Goal: Task Accomplishment & Management: Manage account settings

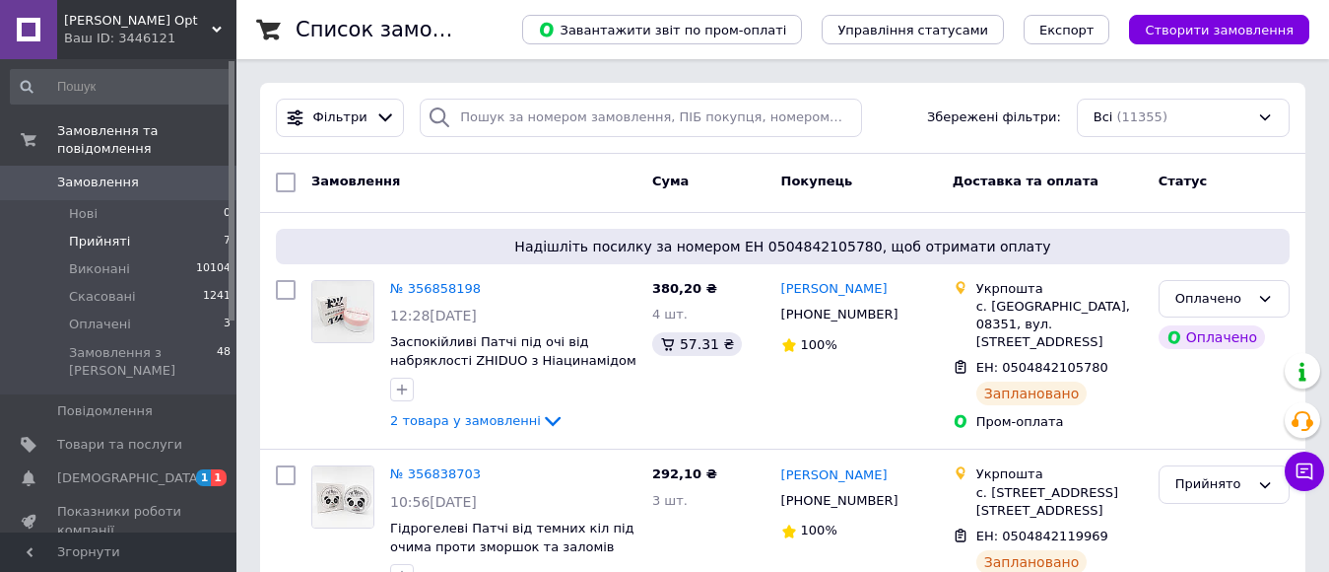
click at [146, 228] on li "Прийняті 7" at bounding box center [121, 242] width 242 height 28
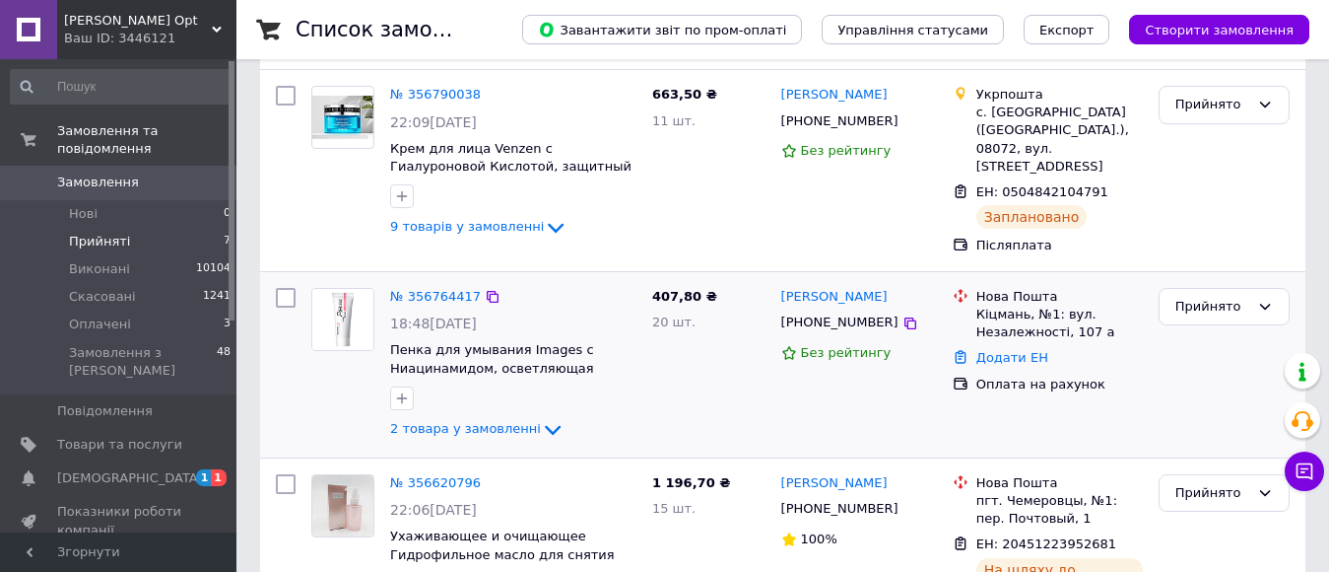
scroll to position [1058, 0]
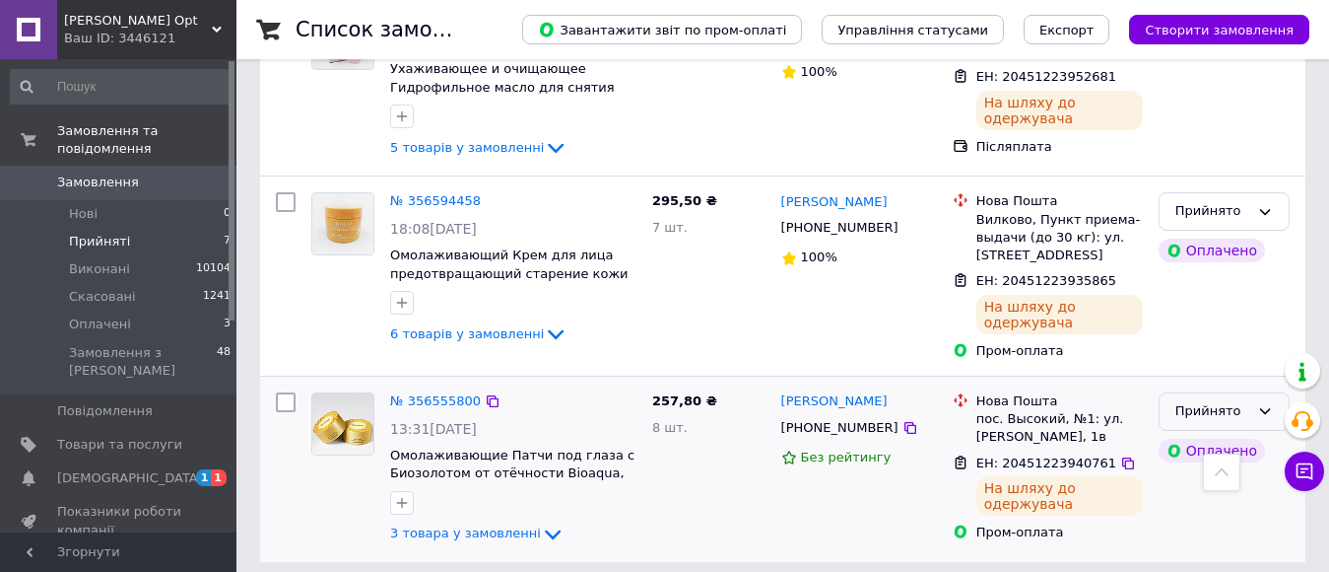
click at [1183, 401] on div "Прийнято" at bounding box center [1213, 411] width 74 height 21
click at [1179, 435] on li "Виконано" at bounding box center [1224, 453] width 129 height 36
click at [1273, 193] on div "Прийнято" at bounding box center [1224, 211] width 131 height 38
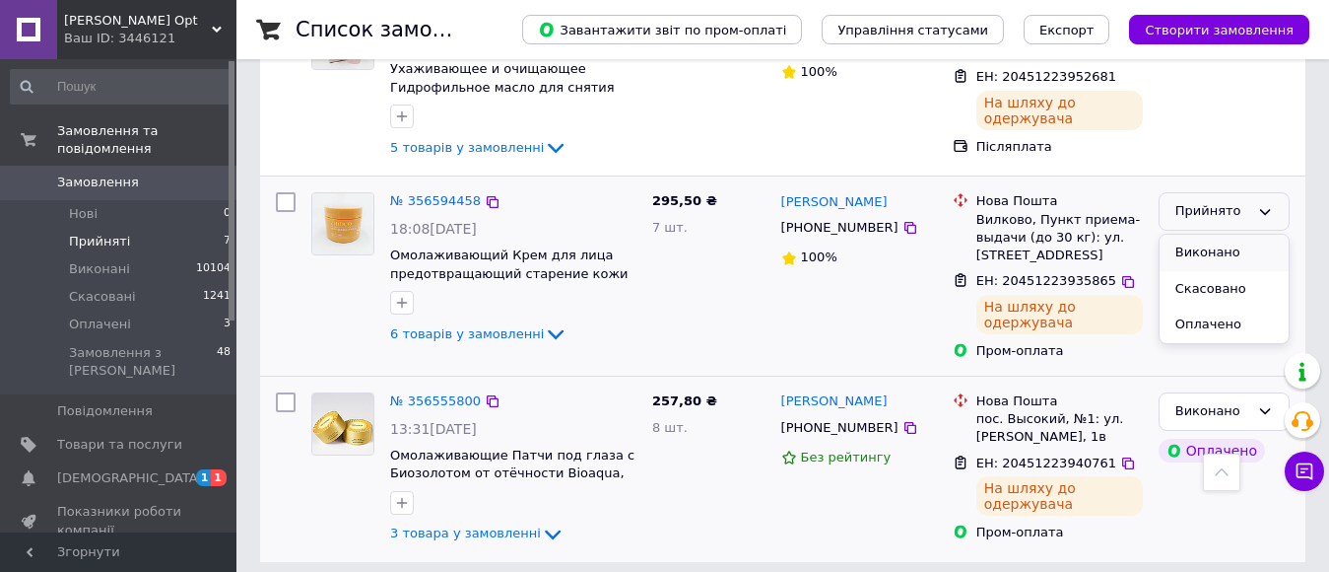
click at [1237, 235] on li "Виконано" at bounding box center [1224, 253] width 129 height 36
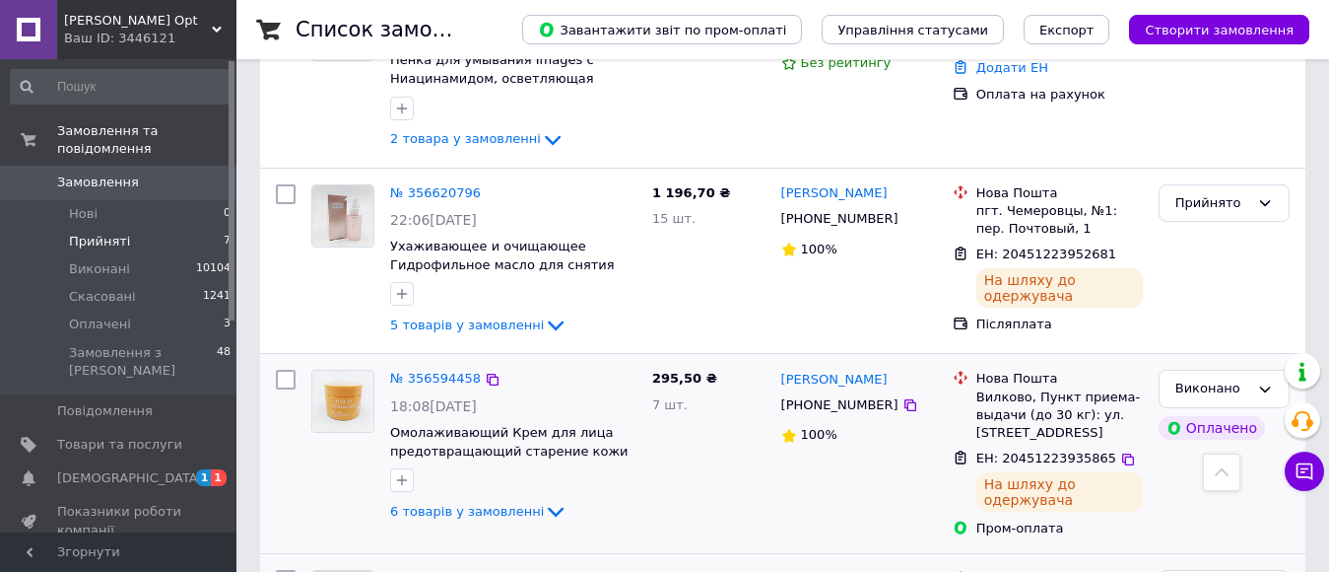
scroll to position [861, 0]
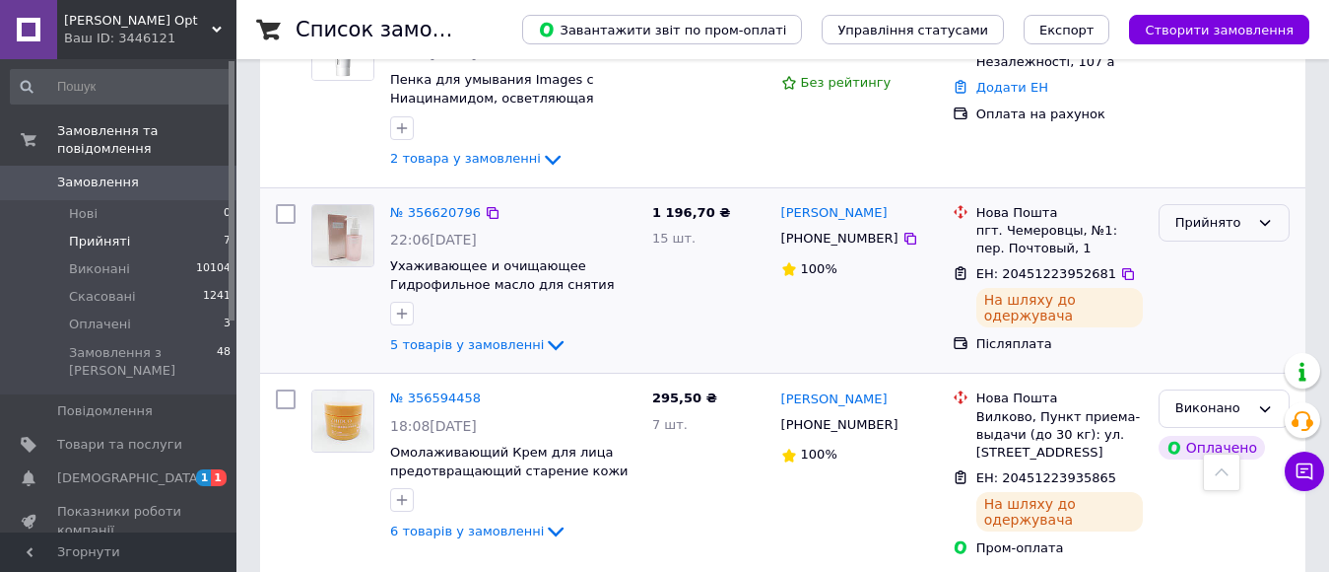
click at [1208, 213] on div "Прийнято" at bounding box center [1213, 223] width 74 height 21
click at [1212, 245] on li "Виконано" at bounding box center [1224, 263] width 129 height 36
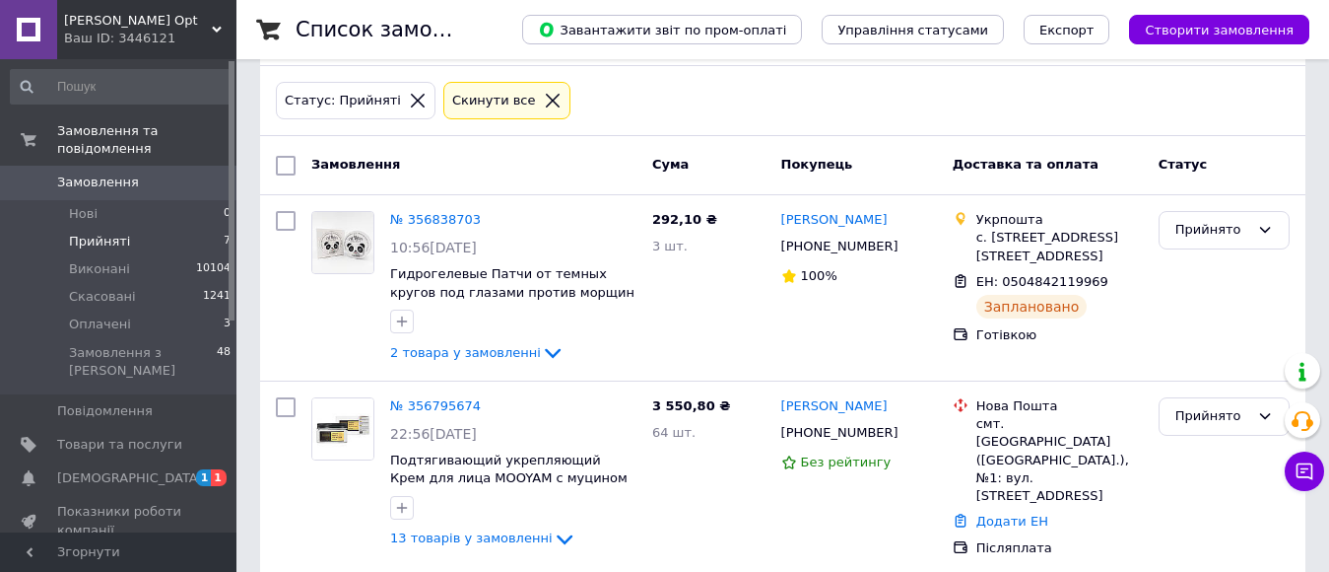
scroll to position [0, 0]
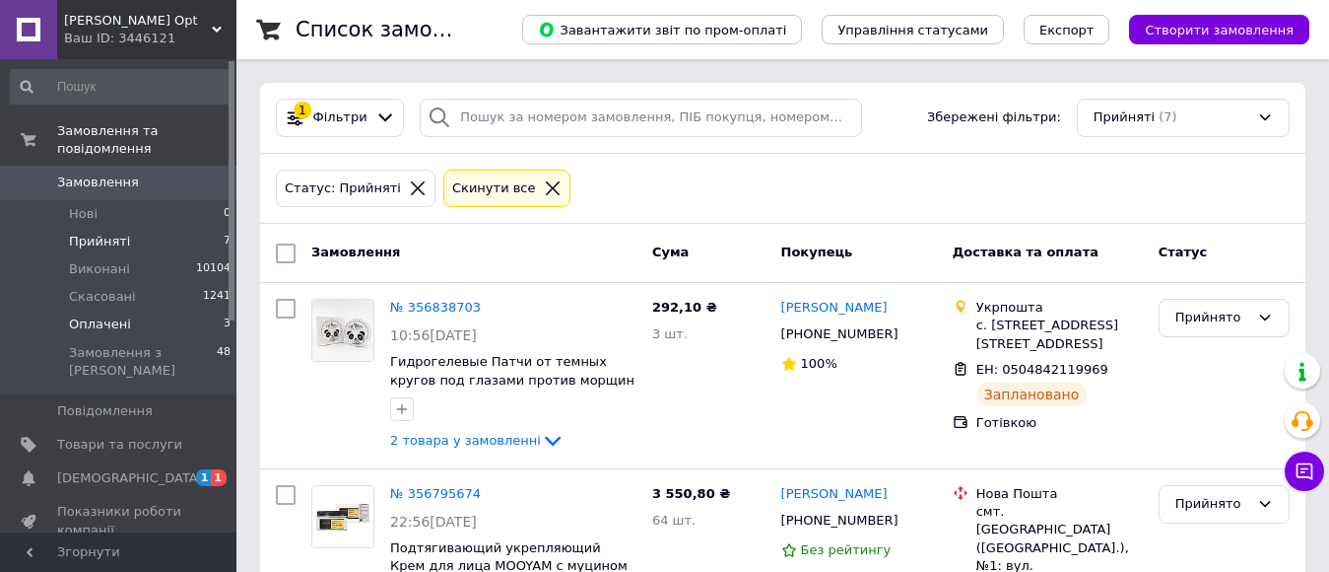
click at [103, 315] on span "Оплачені" at bounding box center [100, 324] width 62 height 18
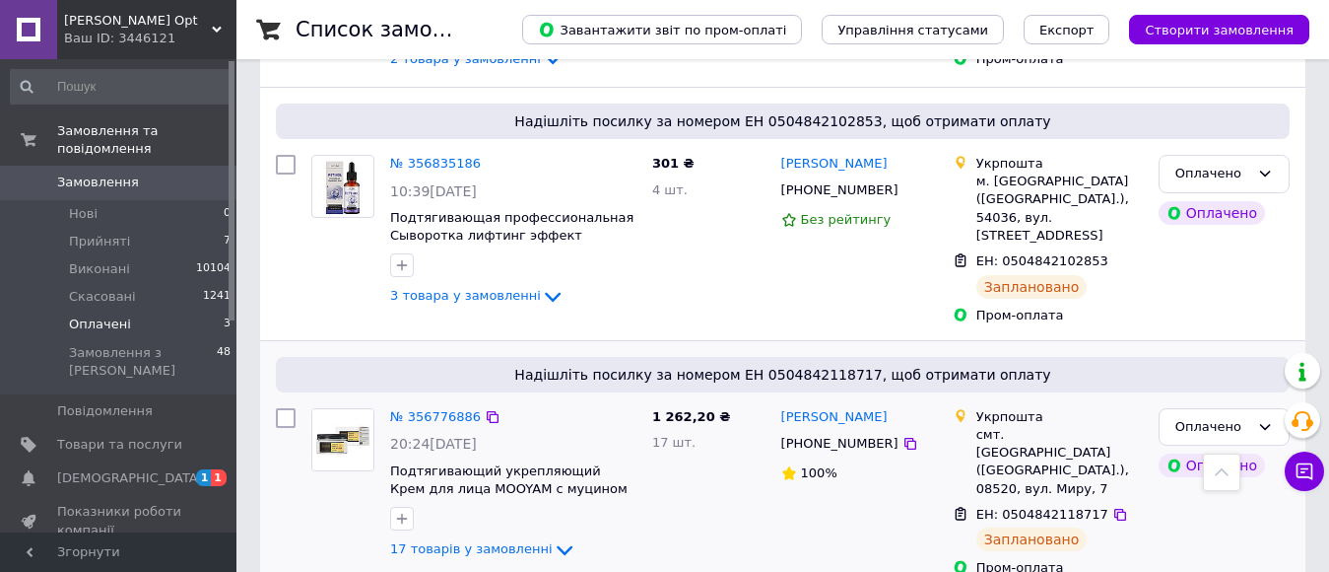
scroll to position [453, 0]
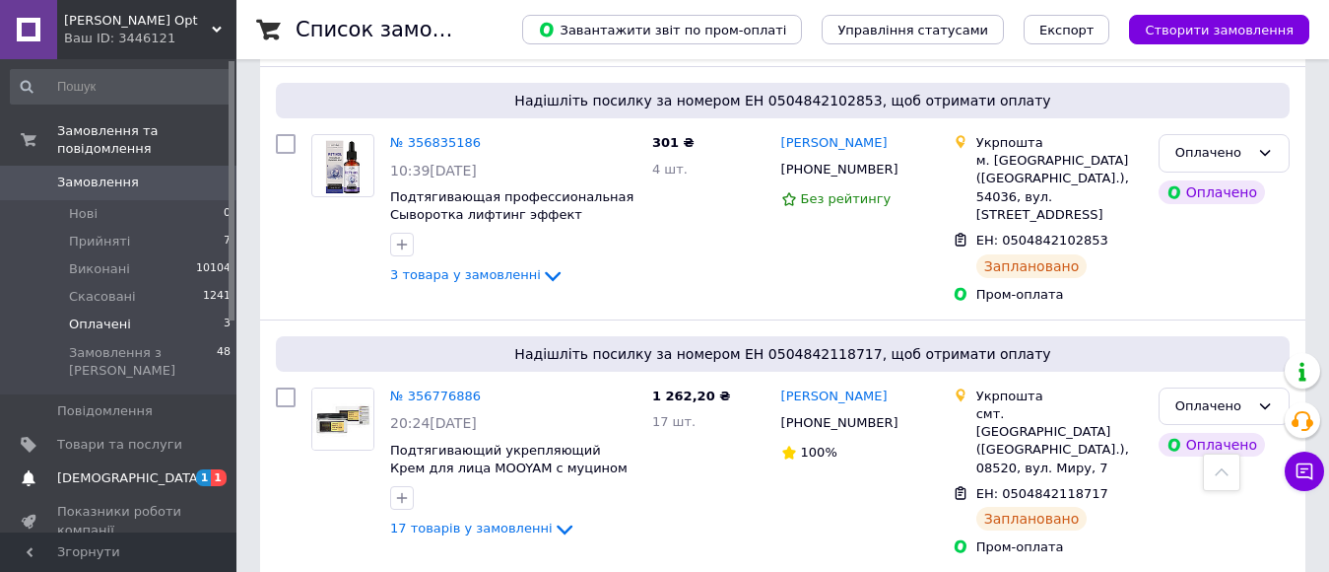
click at [133, 461] on link "Сповіщення 1 1" at bounding box center [121, 478] width 242 height 34
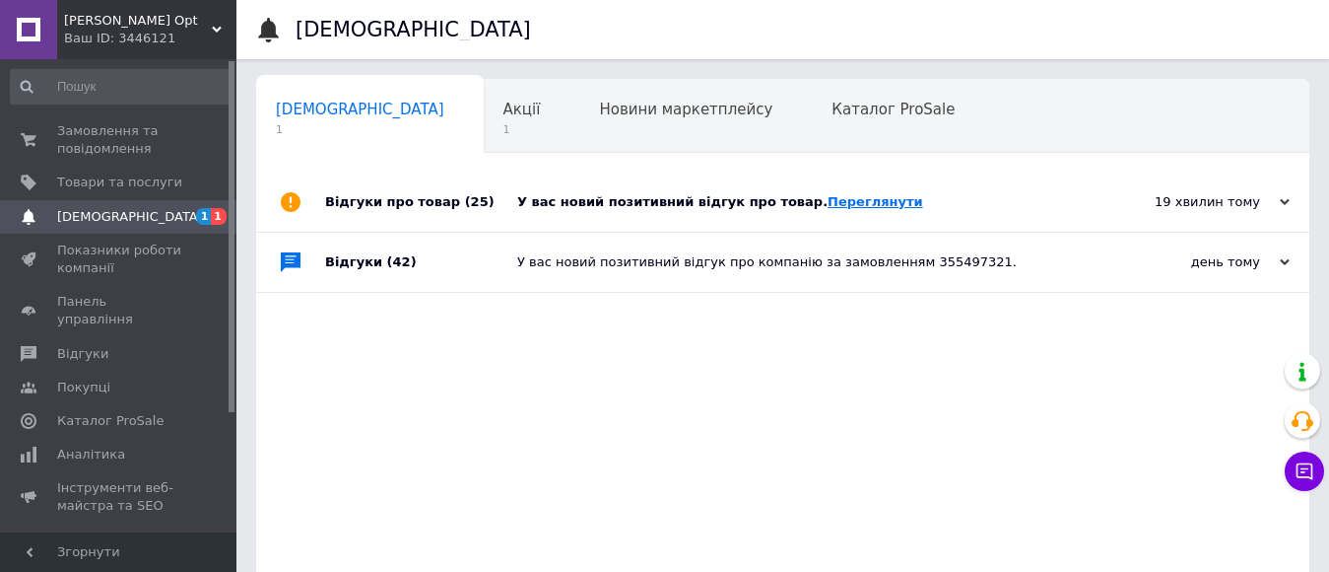
click at [837, 194] on link "Переглянути" at bounding box center [876, 201] width 96 height 15
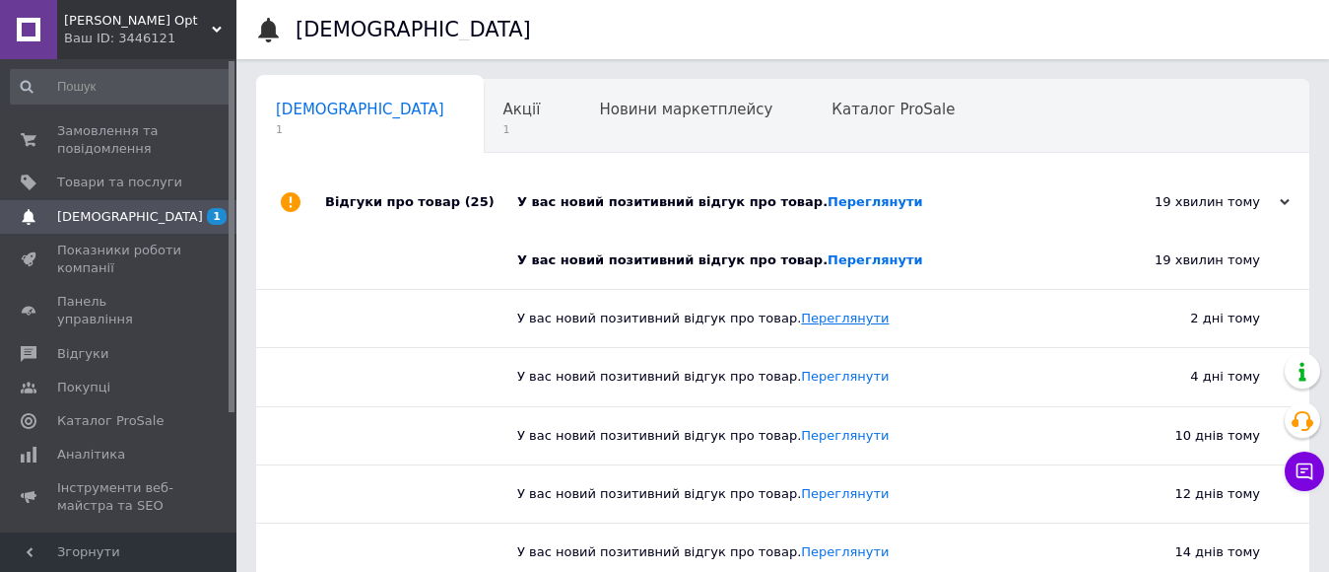
click at [801, 322] on link "Переглянути" at bounding box center [845, 317] width 88 height 15
click at [809, 371] on link "Переглянути" at bounding box center [845, 376] width 88 height 15
click at [709, 194] on div "У вас новий позитивний відгук про товар. Переглянути" at bounding box center [804, 202] width 575 height 18
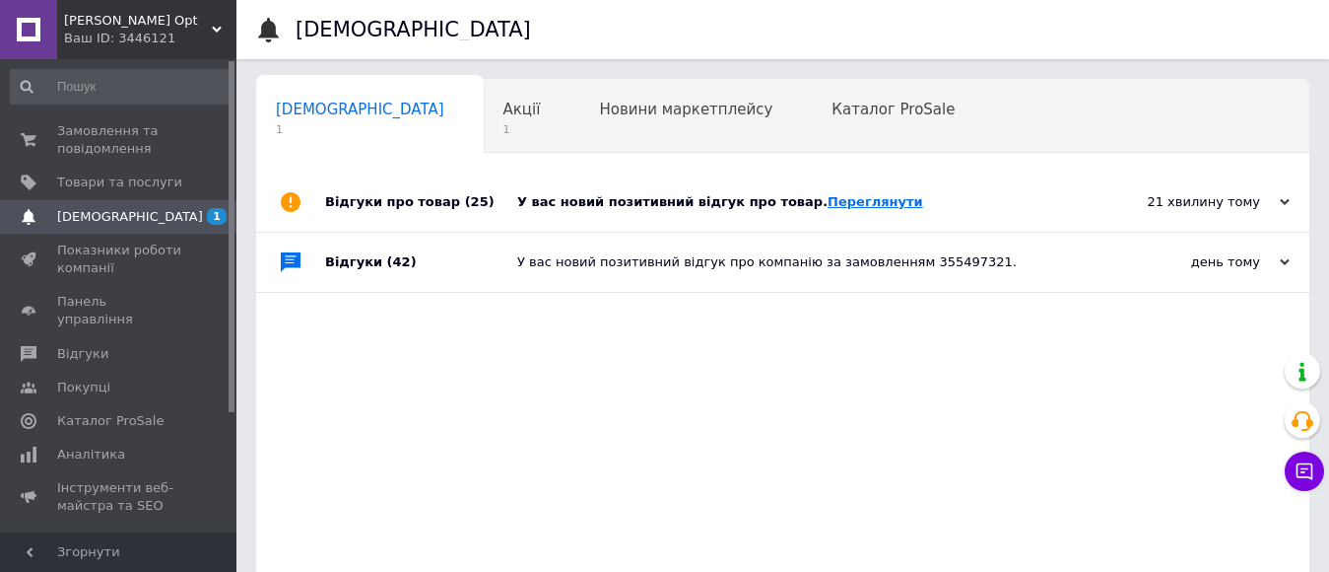
click at [832, 202] on link "Переглянути" at bounding box center [876, 201] width 96 height 15
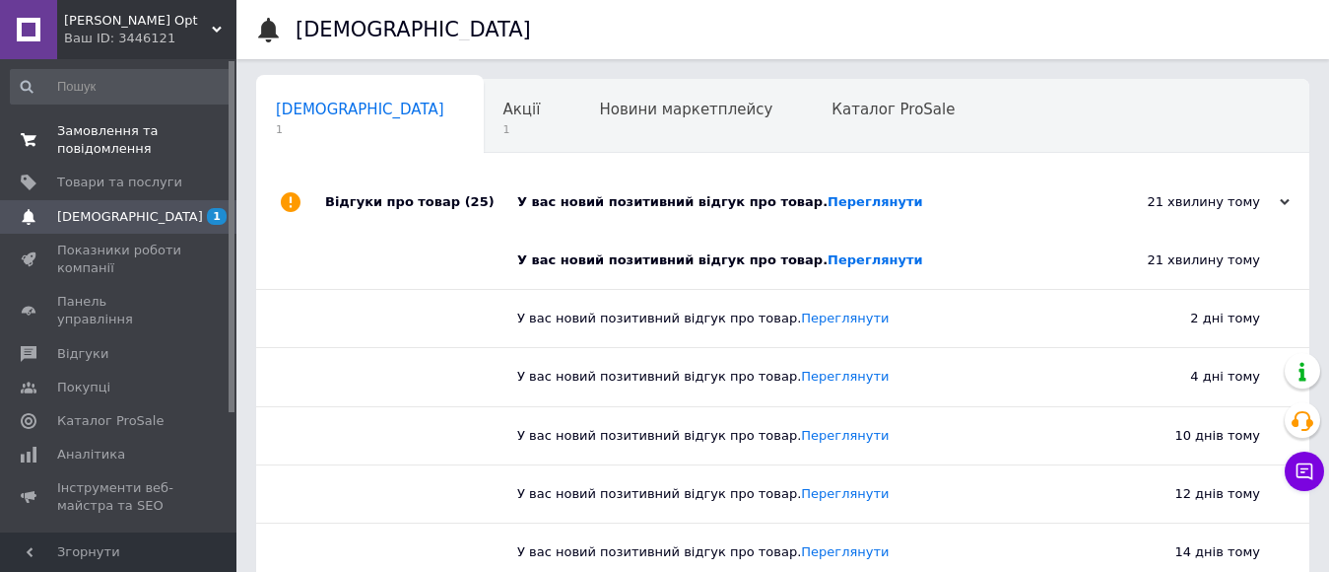
click at [95, 123] on span "Замовлення та повідомлення" at bounding box center [119, 139] width 125 height 35
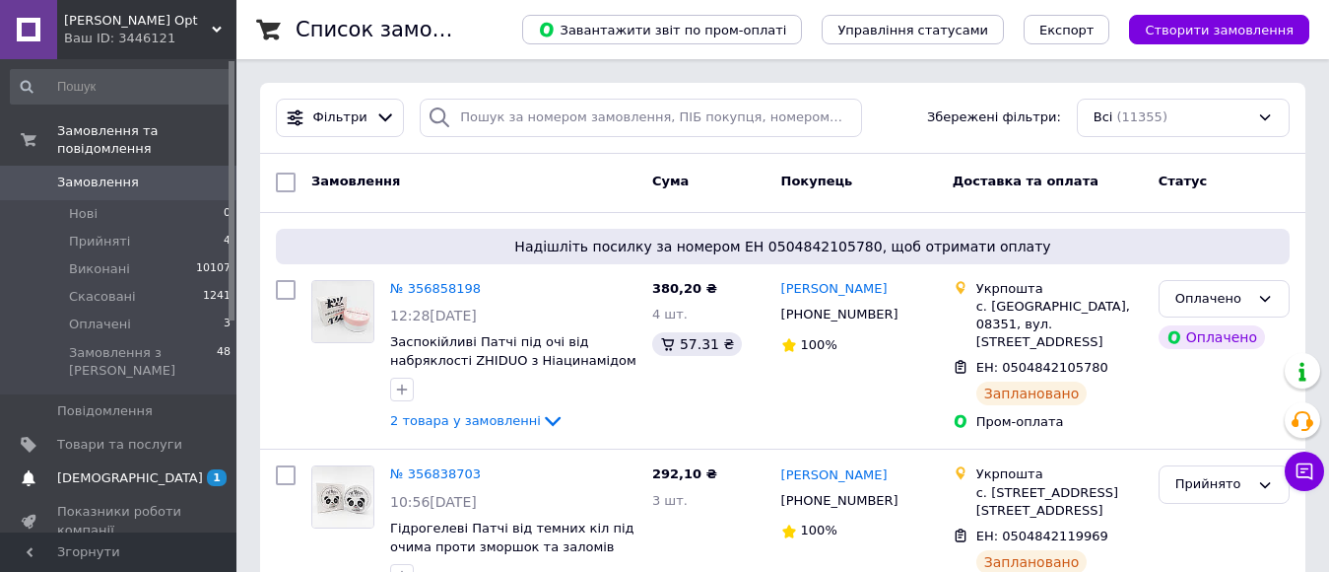
click at [131, 469] on span "[DEMOGRAPHIC_DATA]" at bounding box center [119, 478] width 125 height 18
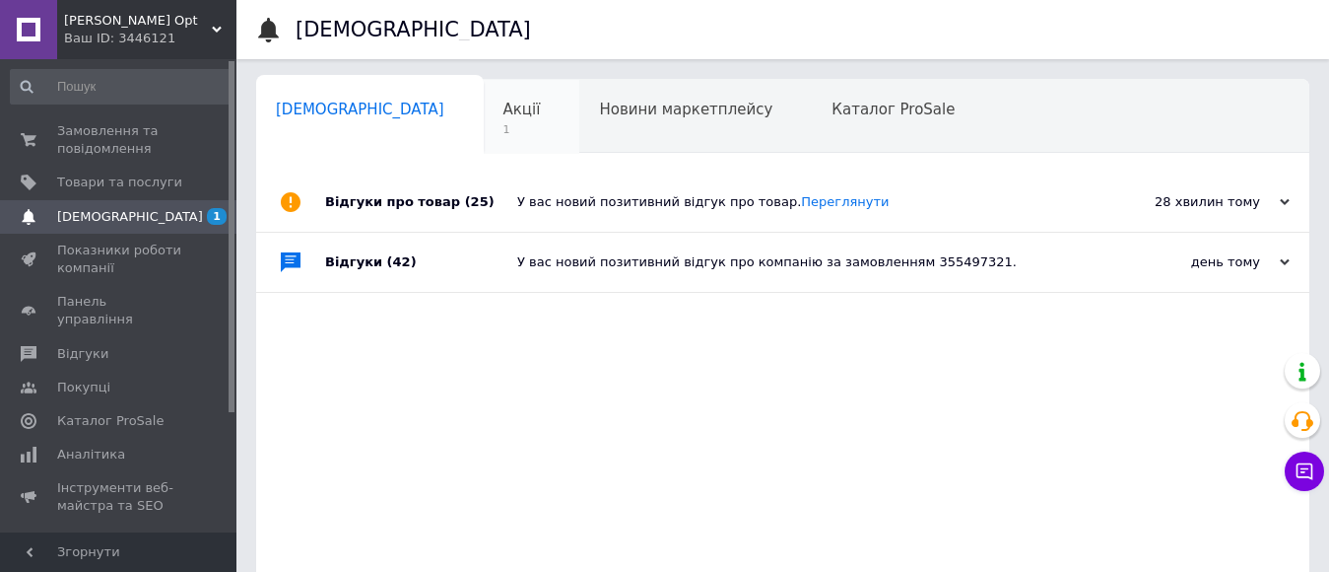
click at [484, 124] on div "Акції 1" at bounding box center [532, 117] width 97 height 75
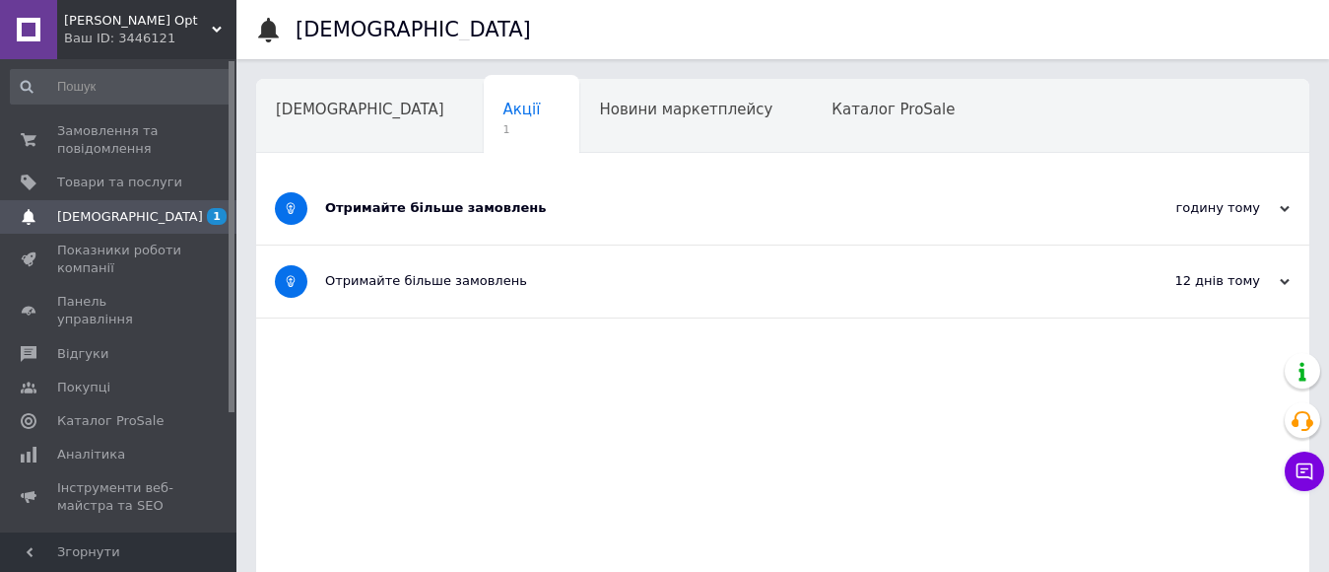
click at [440, 196] on div "Отримайте більше замовлень" at bounding box center [709, 208] width 768 height 72
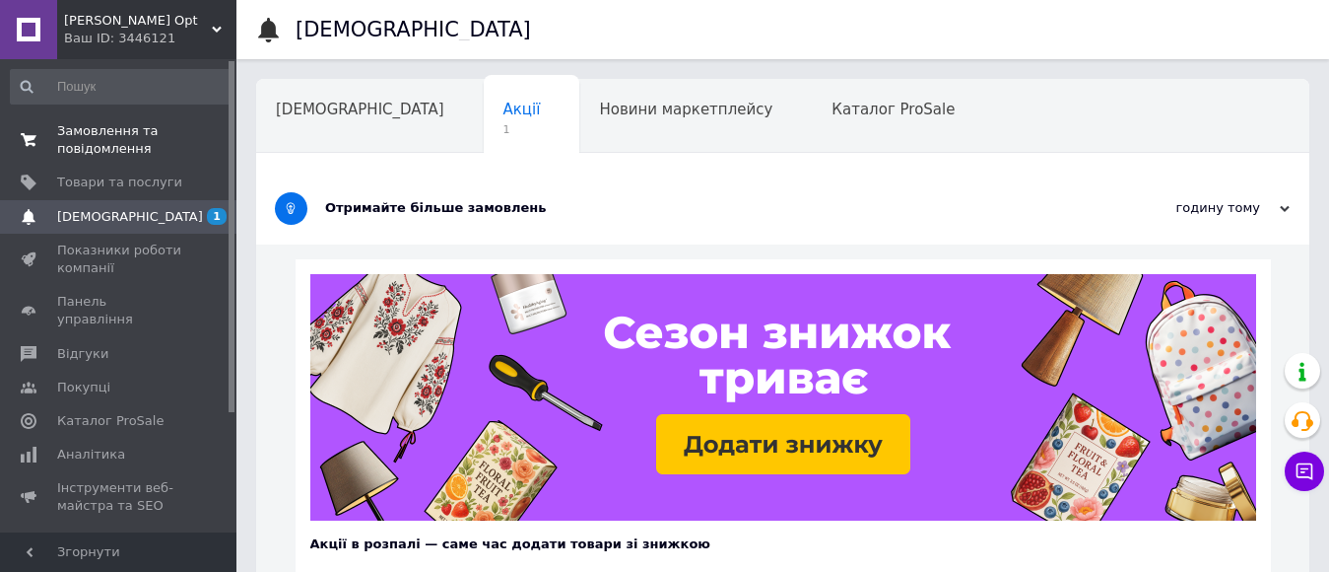
click at [109, 124] on span "Замовлення та повідомлення" at bounding box center [119, 139] width 125 height 35
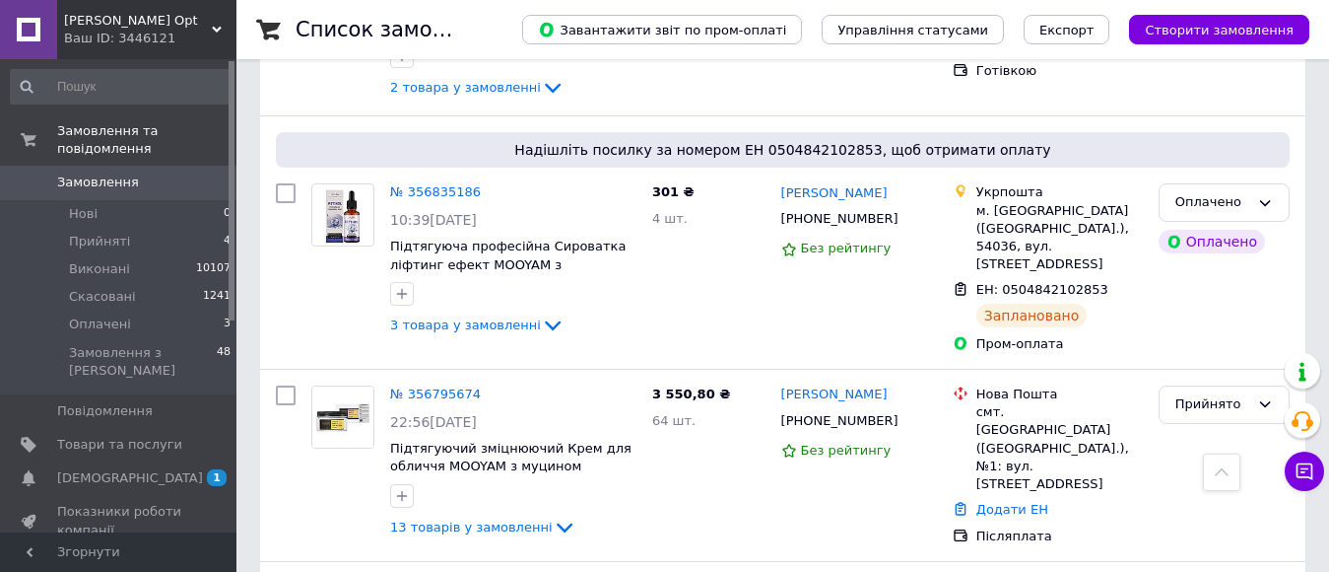
scroll to position [690, 0]
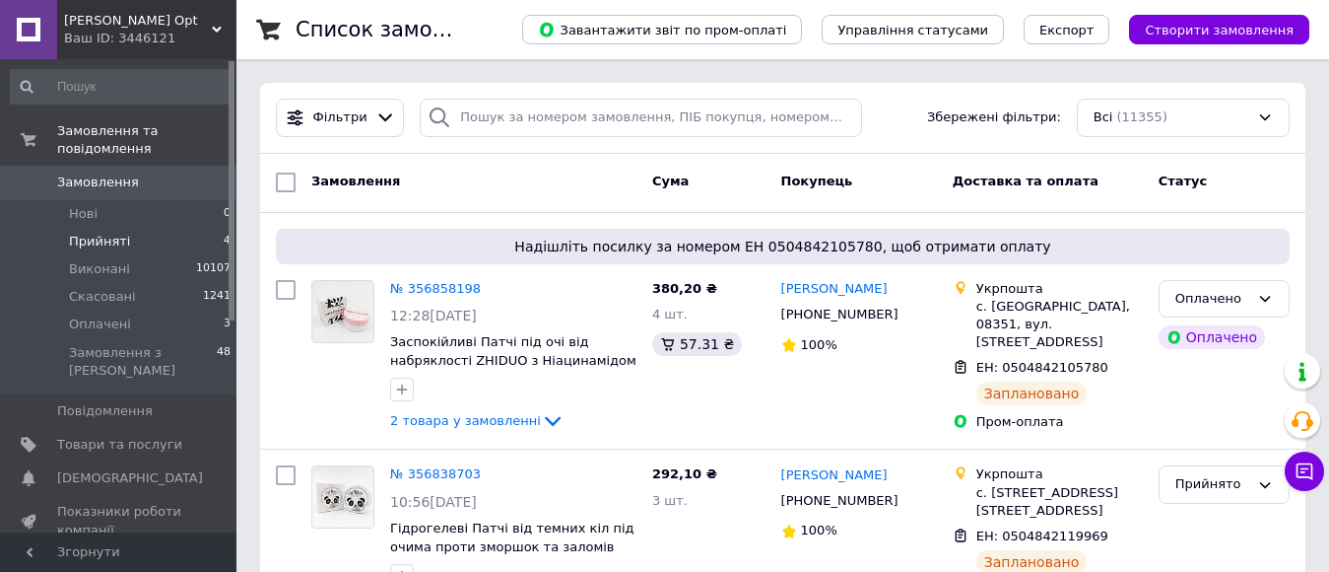
click at [153, 229] on li "Прийняті 4" at bounding box center [121, 242] width 242 height 28
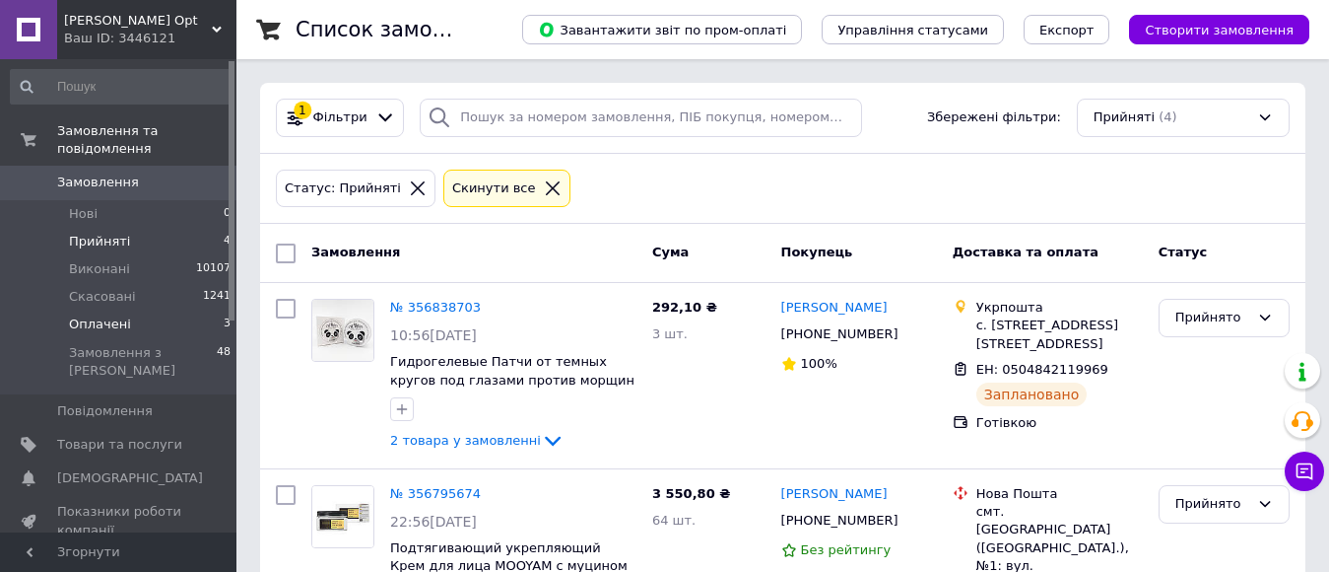
click at [128, 310] on li "Оплачені 3" at bounding box center [121, 324] width 242 height 28
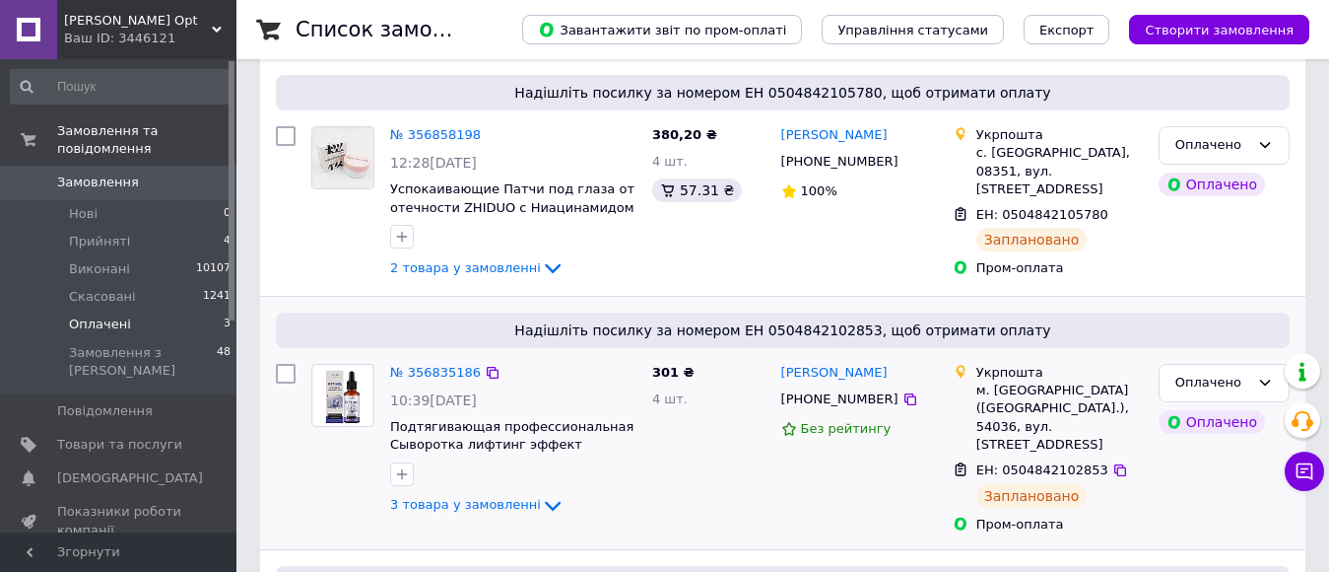
scroll to position [296, 0]
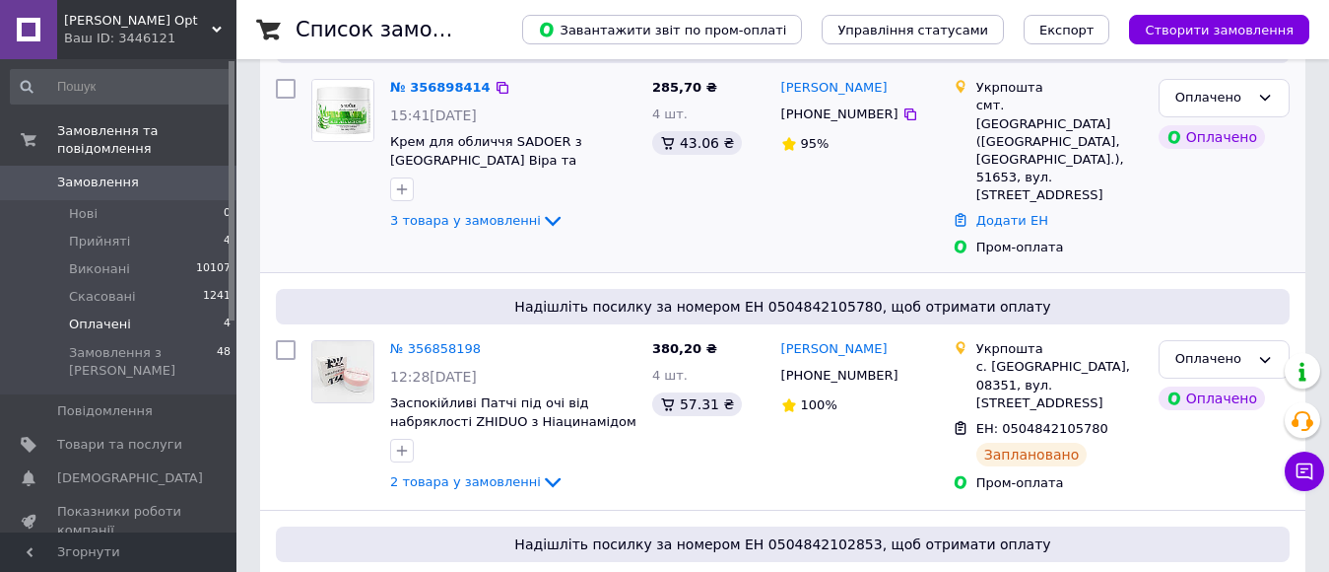
scroll to position [296, 0]
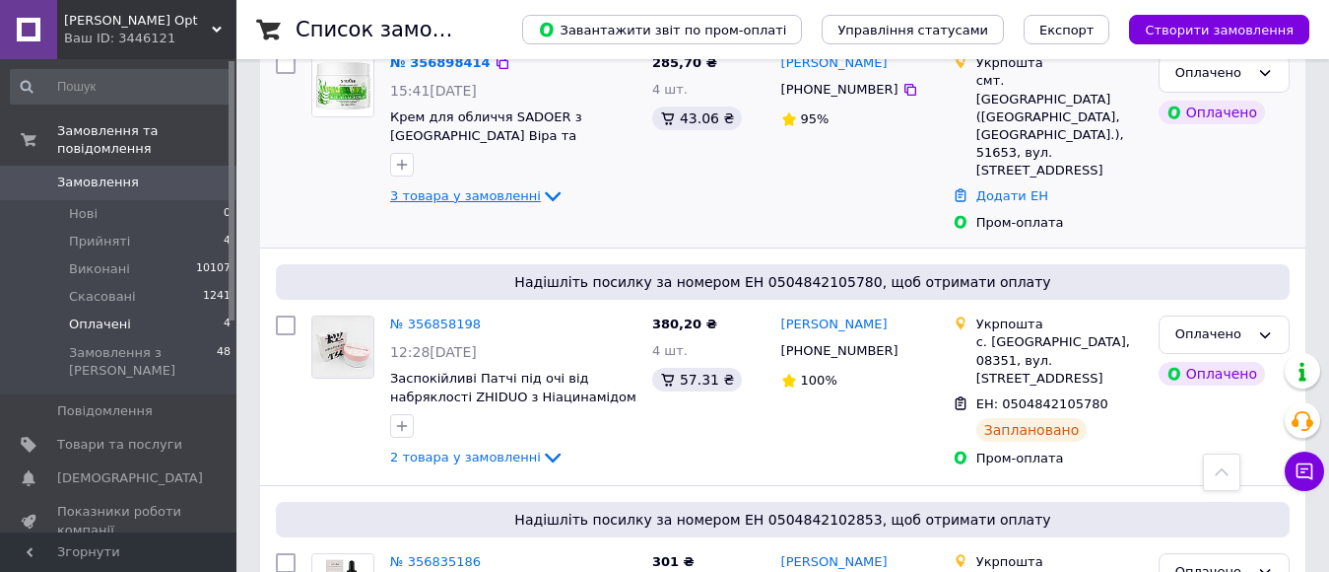
click at [545, 200] on icon at bounding box center [553, 197] width 16 height 10
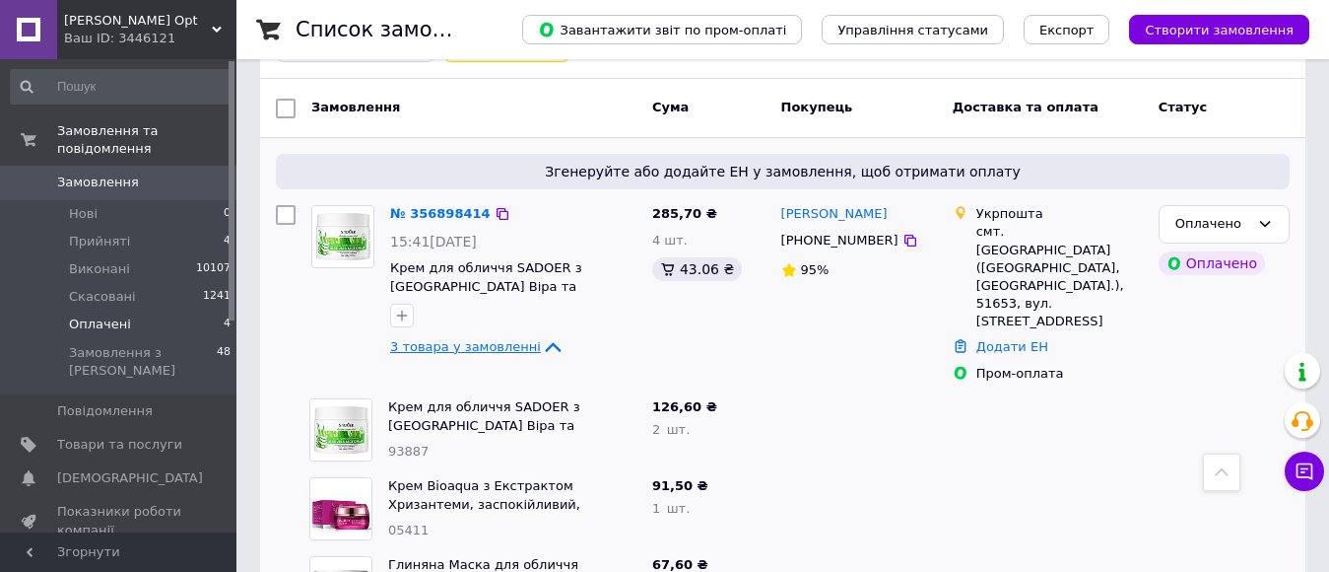
scroll to position [99, 0]
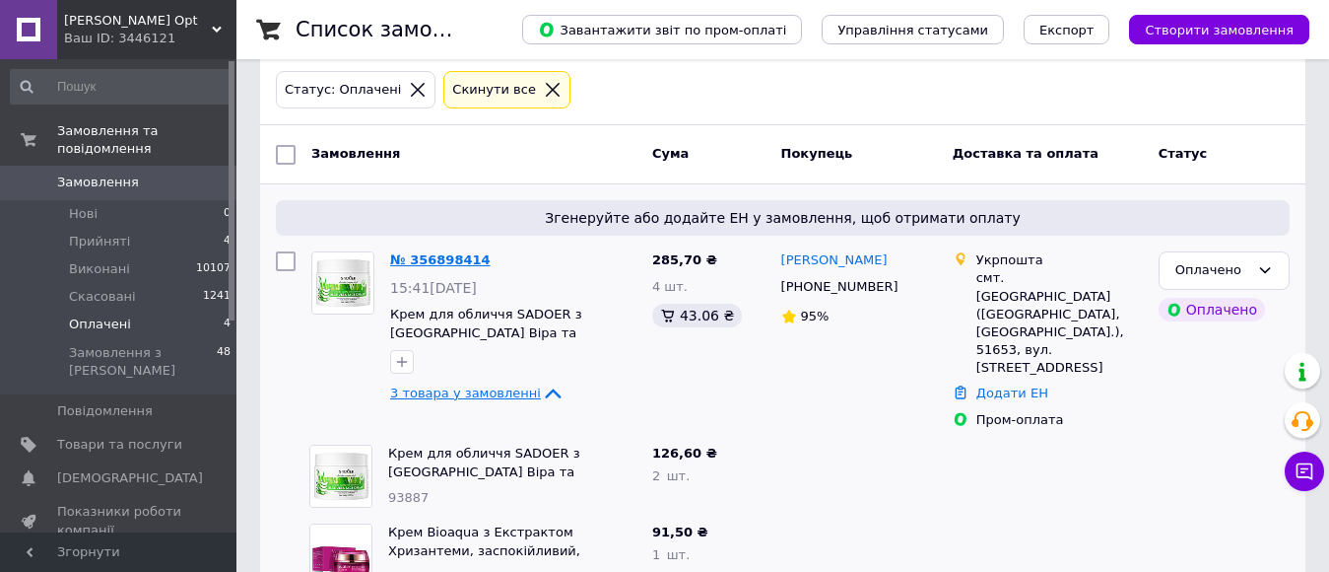
click at [400, 266] on link "№ 356898414" at bounding box center [440, 259] width 101 height 15
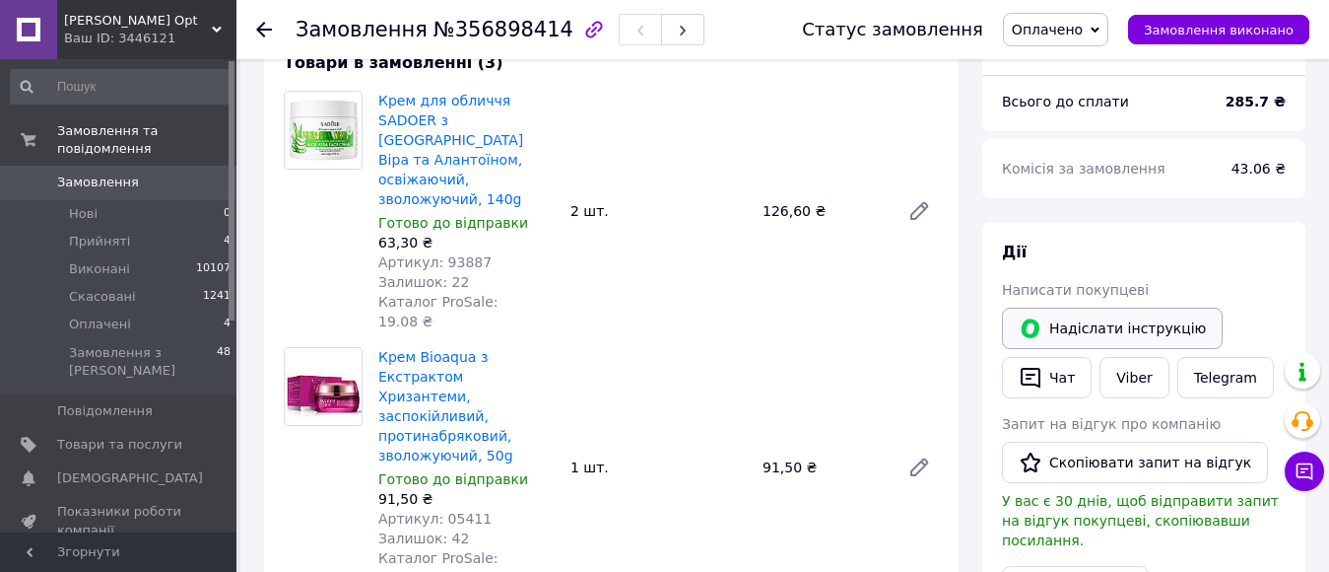
scroll to position [197, 0]
click at [1126, 393] on link "Viber" at bounding box center [1134, 378] width 69 height 41
click at [107, 315] on span "Оплачені" at bounding box center [100, 324] width 62 height 18
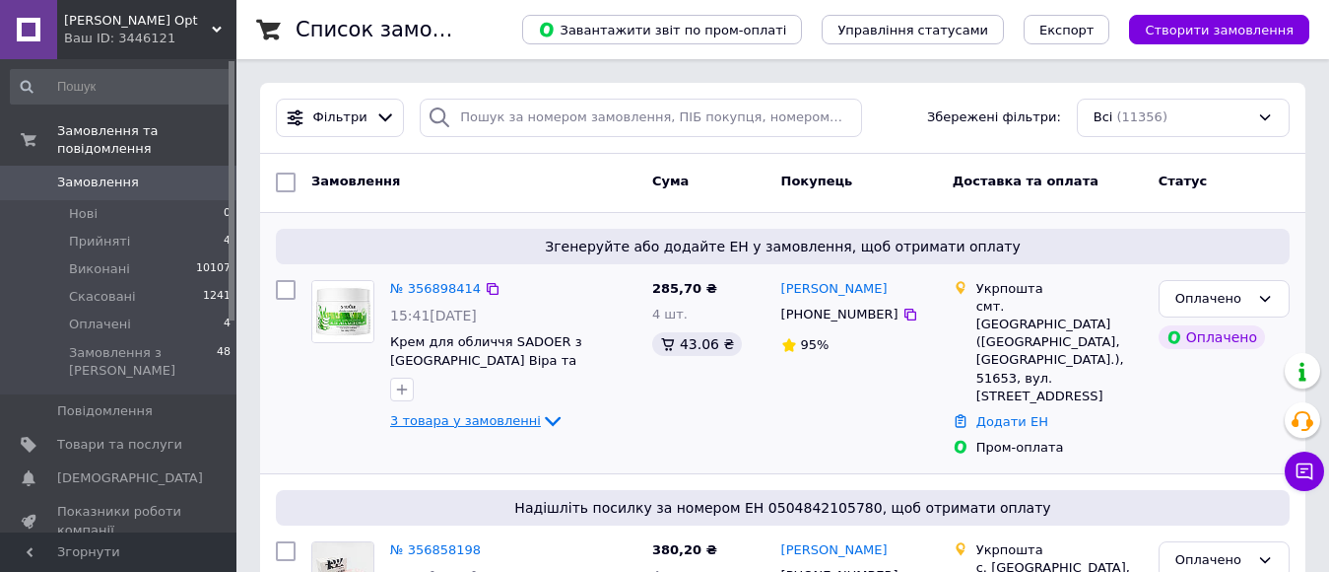
click at [541, 417] on icon at bounding box center [553, 421] width 24 height 24
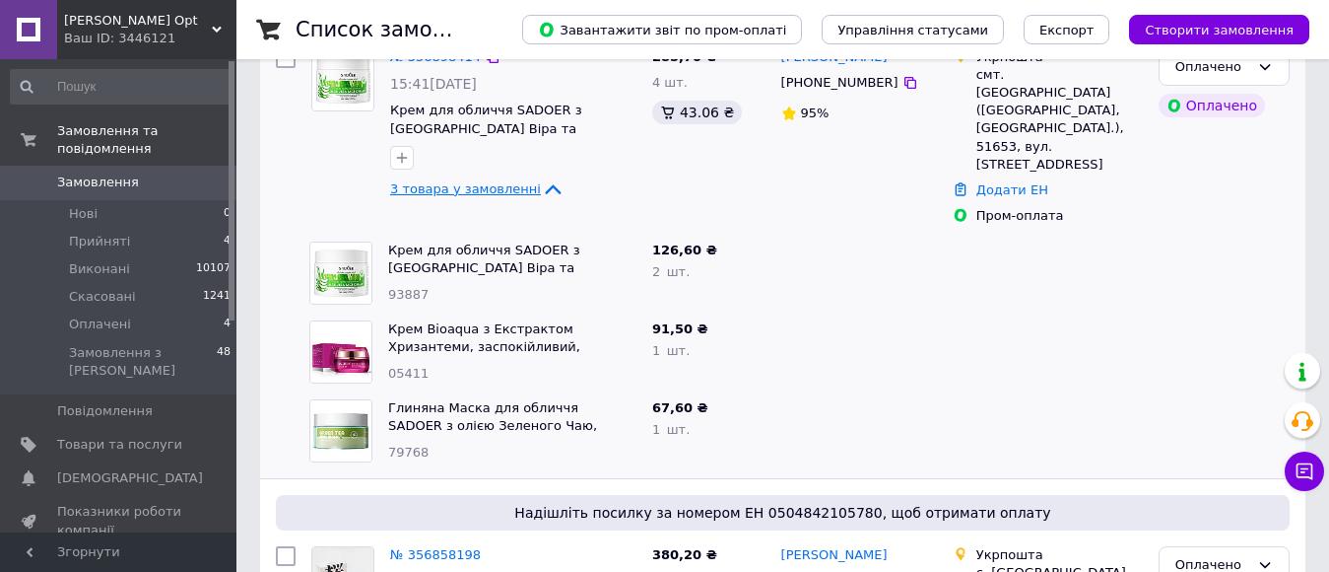
scroll to position [197, 0]
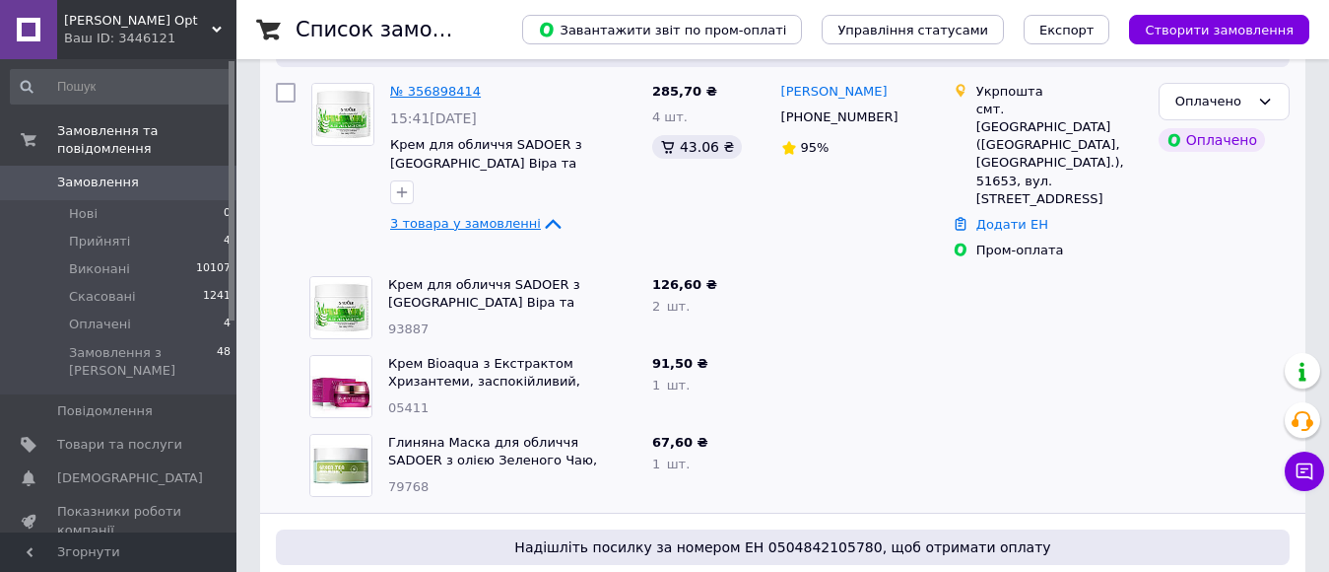
click at [449, 99] on link "№ 356898414" at bounding box center [435, 91] width 91 height 15
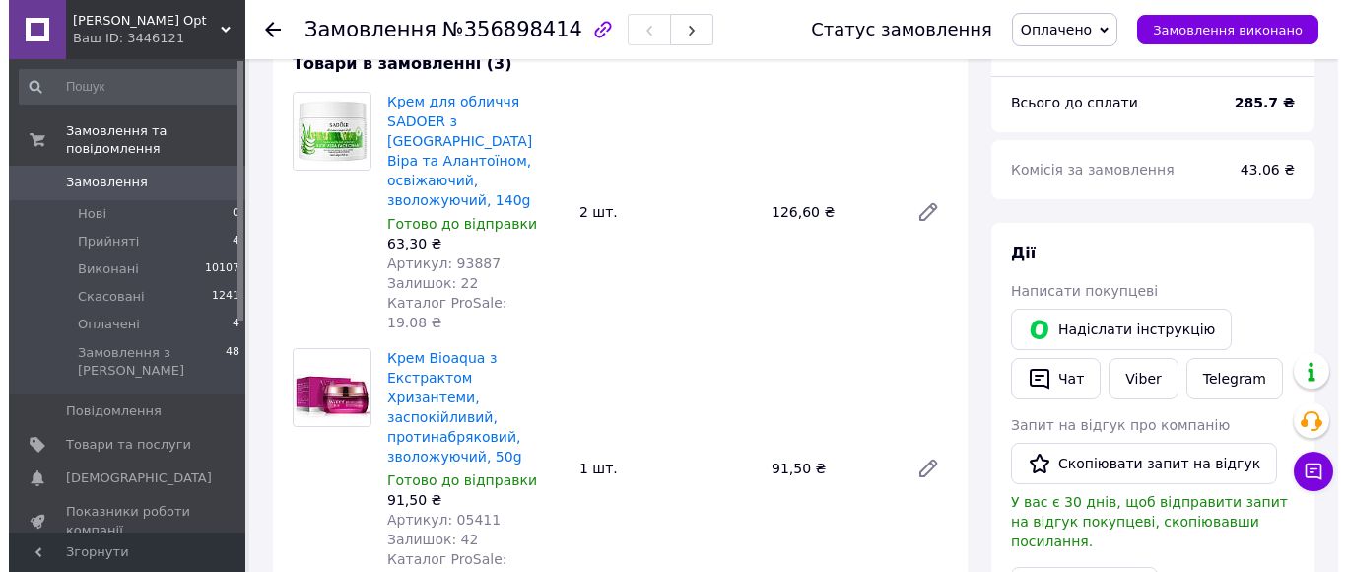
scroll to position [788, 0]
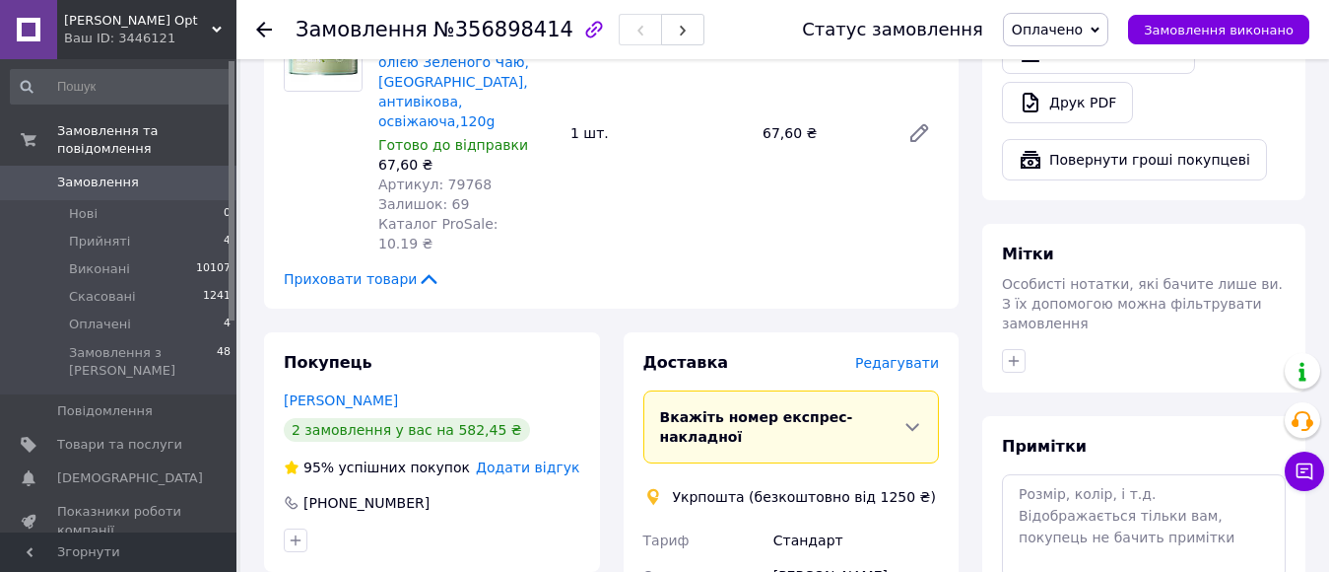
click at [908, 355] on span "Редагувати" at bounding box center [897, 363] width 84 height 16
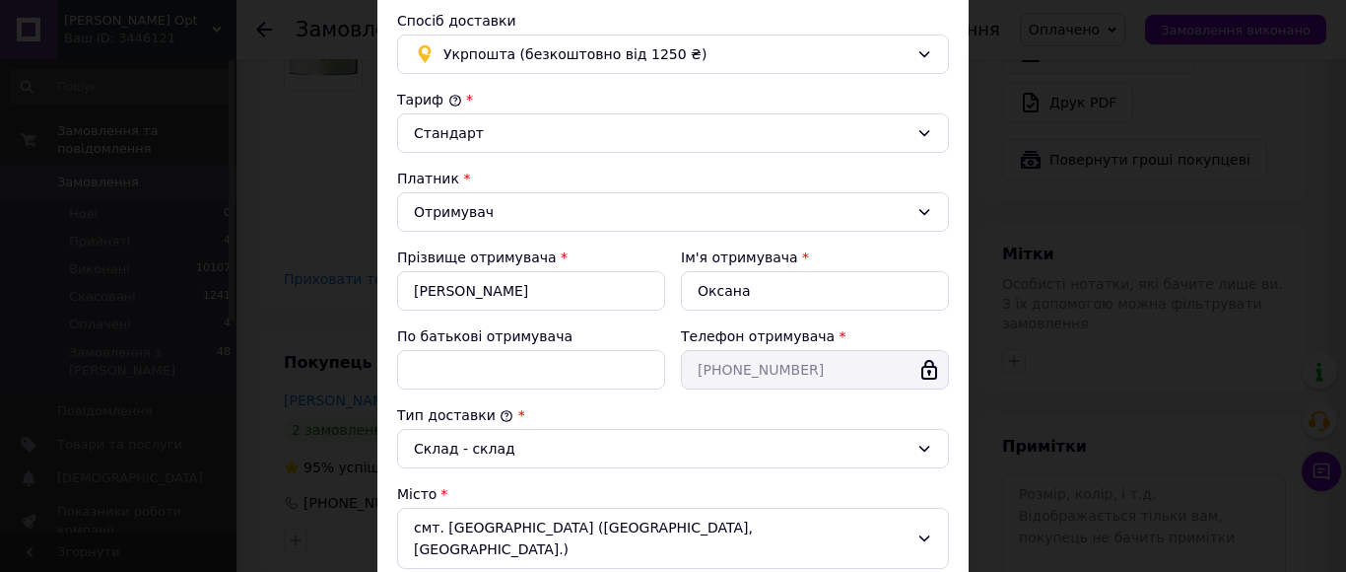
scroll to position [591, 0]
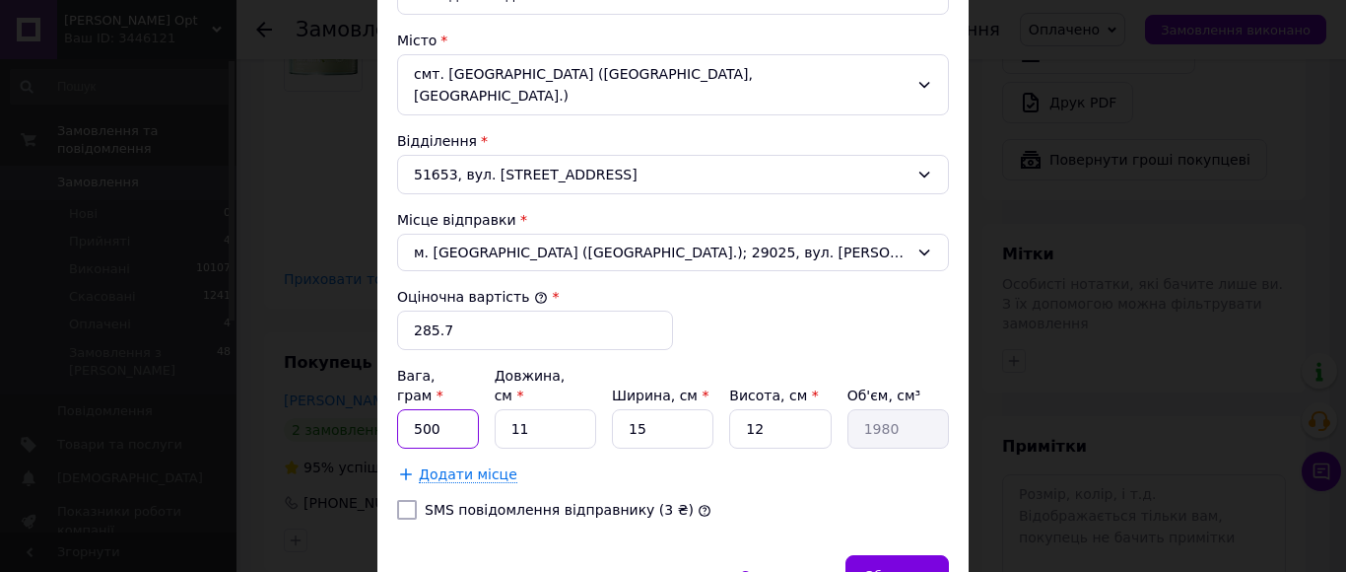
click at [421, 410] on input "500" at bounding box center [438, 428] width 82 height 39
type input "600"
click at [552, 424] on input "11" at bounding box center [545, 428] width 101 height 39
type input "1"
type input "180"
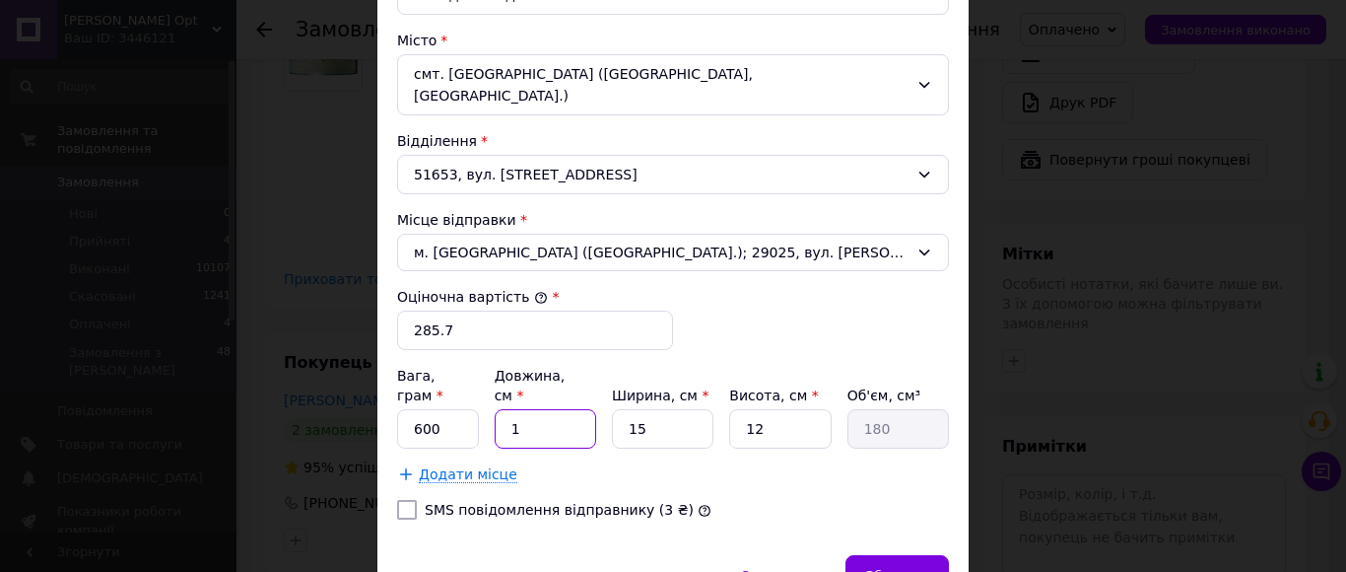
type input "19"
type input "3420"
type input "19"
click at [808, 427] on input "12" at bounding box center [779, 428] width 101 height 39
type input "1"
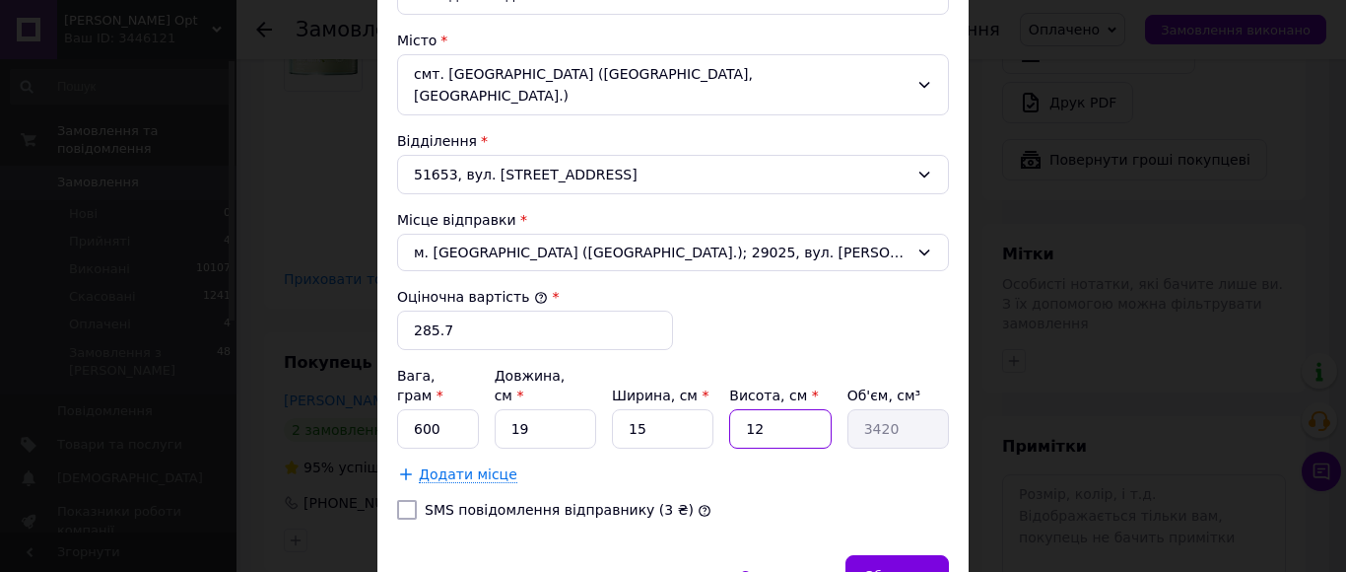
type input "285"
type input "10"
type input "2850"
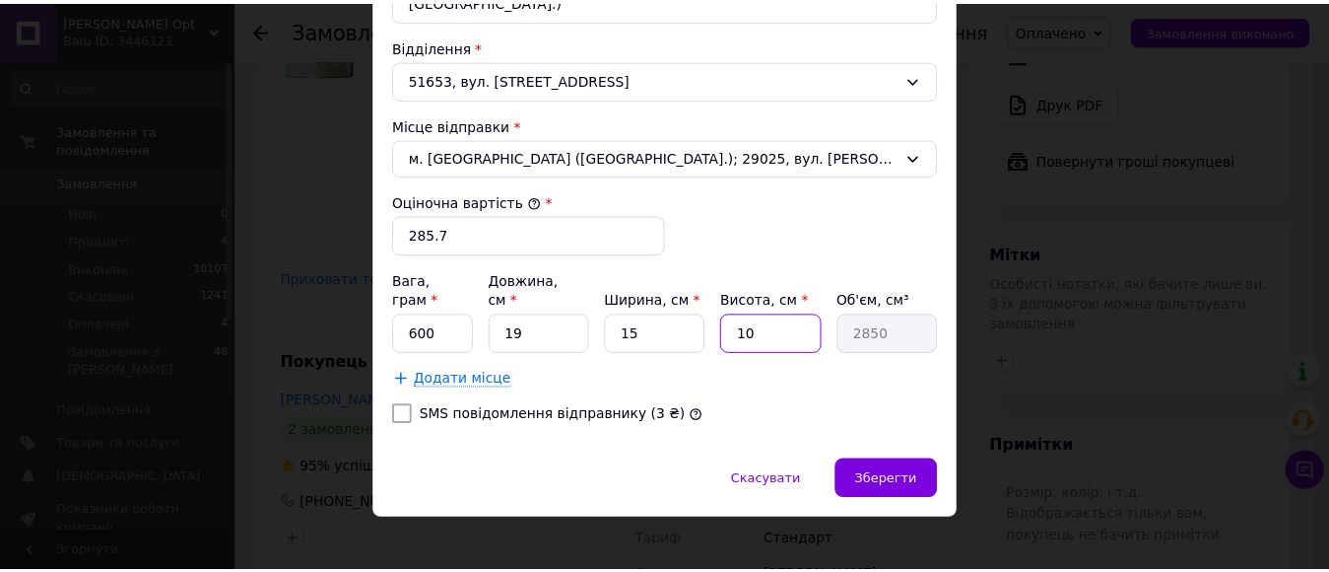
scroll to position [692, 0]
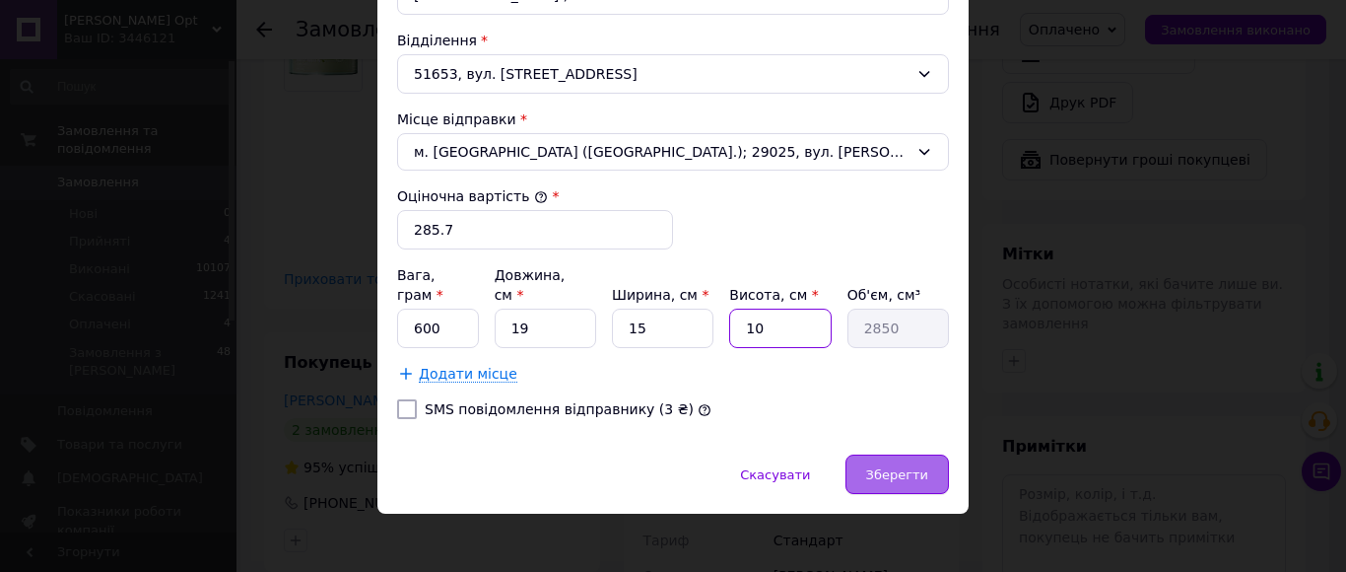
type input "10"
click at [882, 467] on span "Зберегти" at bounding box center [897, 474] width 62 height 15
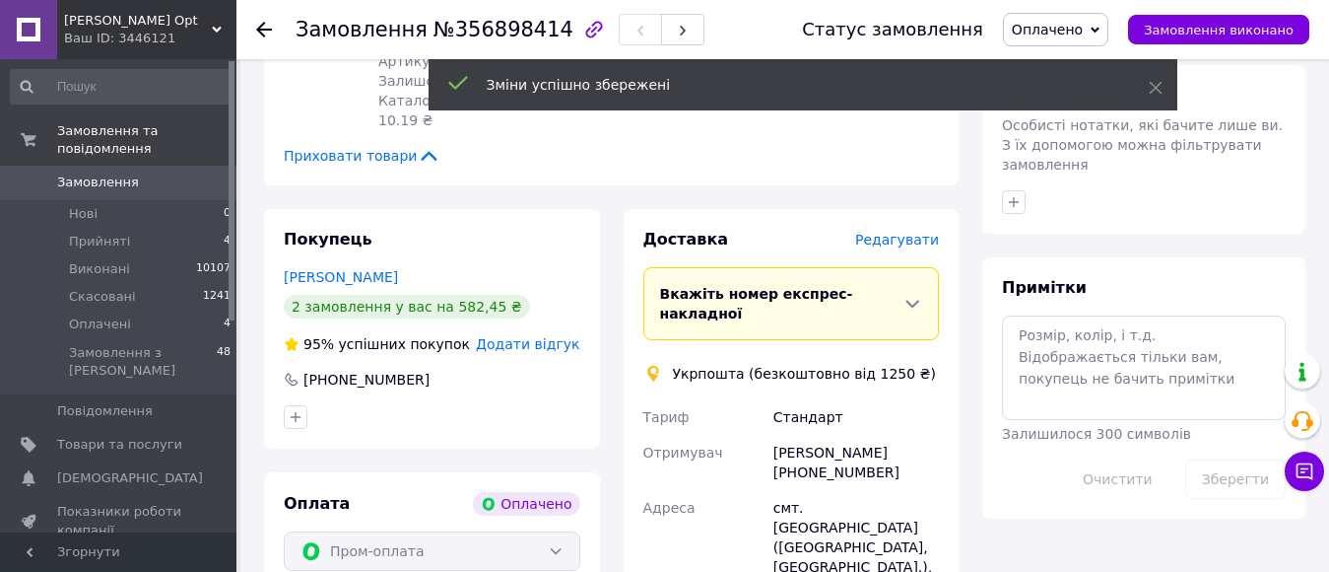
scroll to position [1380, 0]
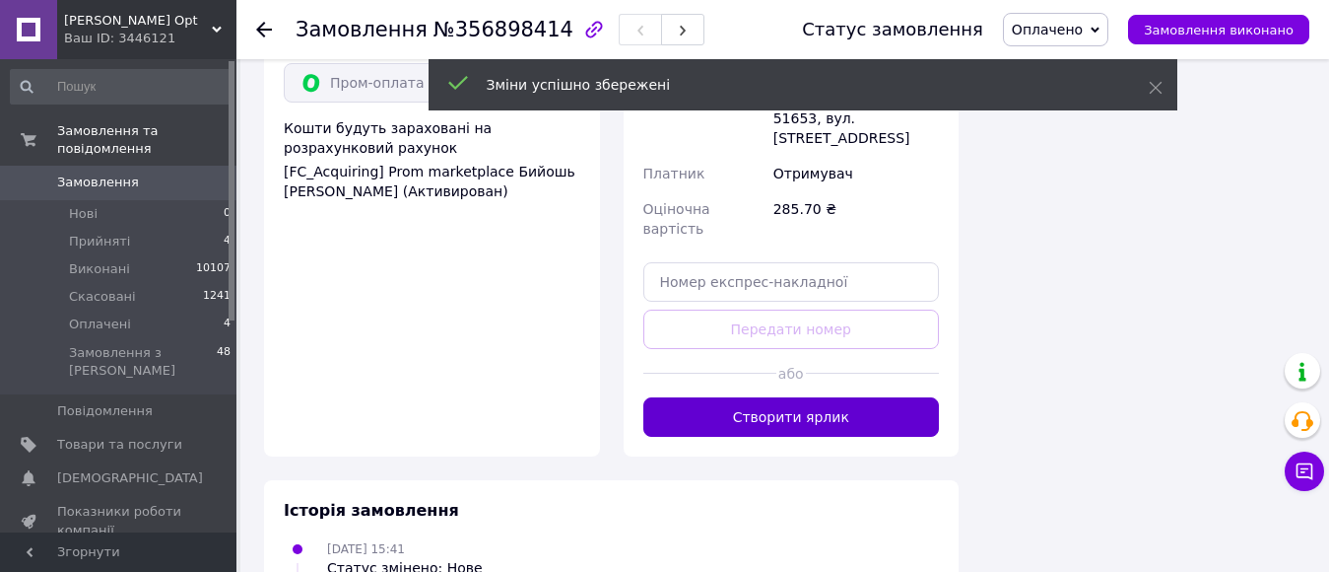
click at [794, 397] on button "Створити ярлик" at bounding box center [791, 416] width 297 height 39
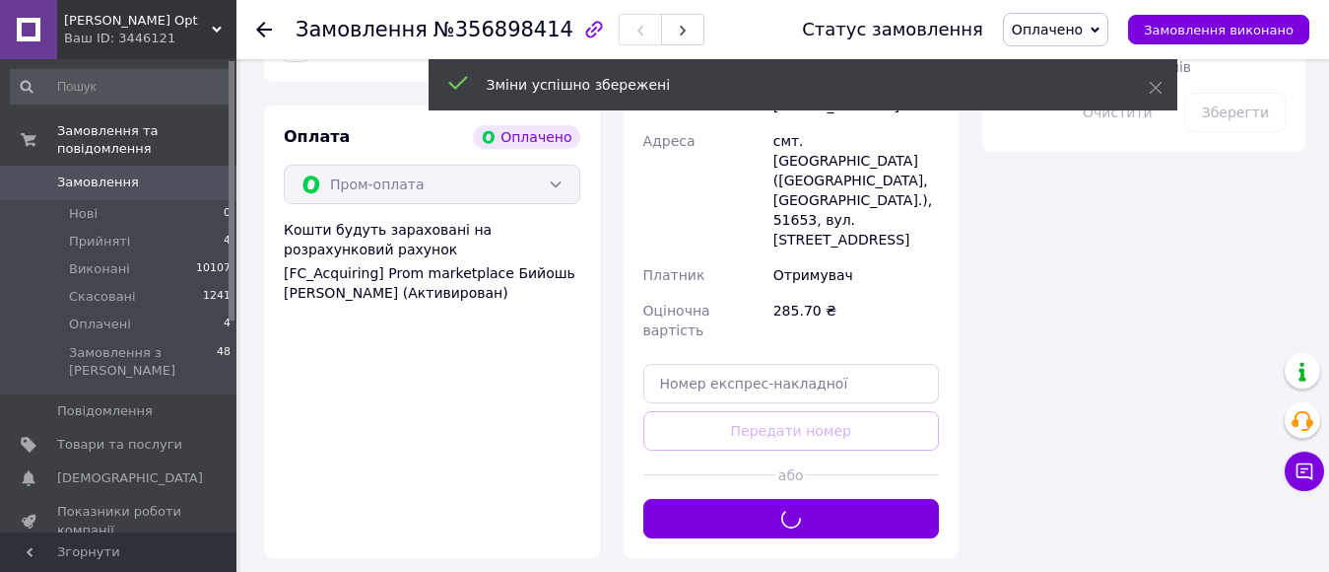
scroll to position [1084, 0]
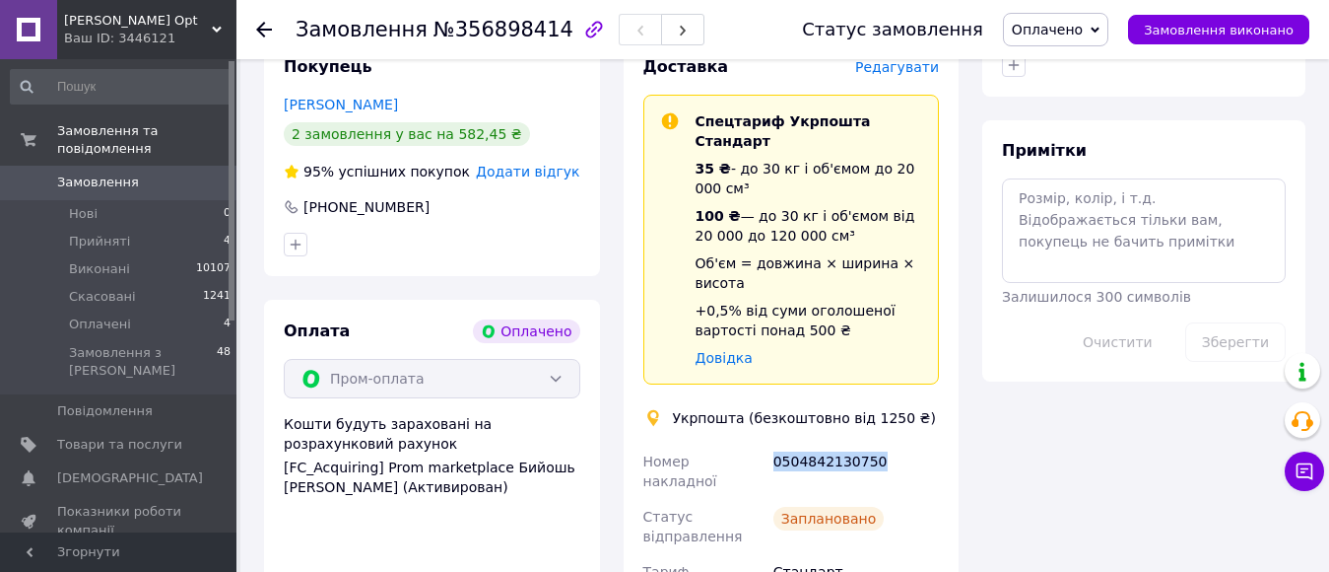
drag, startPoint x: 890, startPoint y: 351, endPoint x: 773, endPoint y: 351, distance: 117.3
click at [773, 443] on div "0504842130750" at bounding box center [856, 470] width 173 height 55
copy div "0504842130750"
click at [107, 200] on li "Нові 0" at bounding box center [121, 214] width 242 height 28
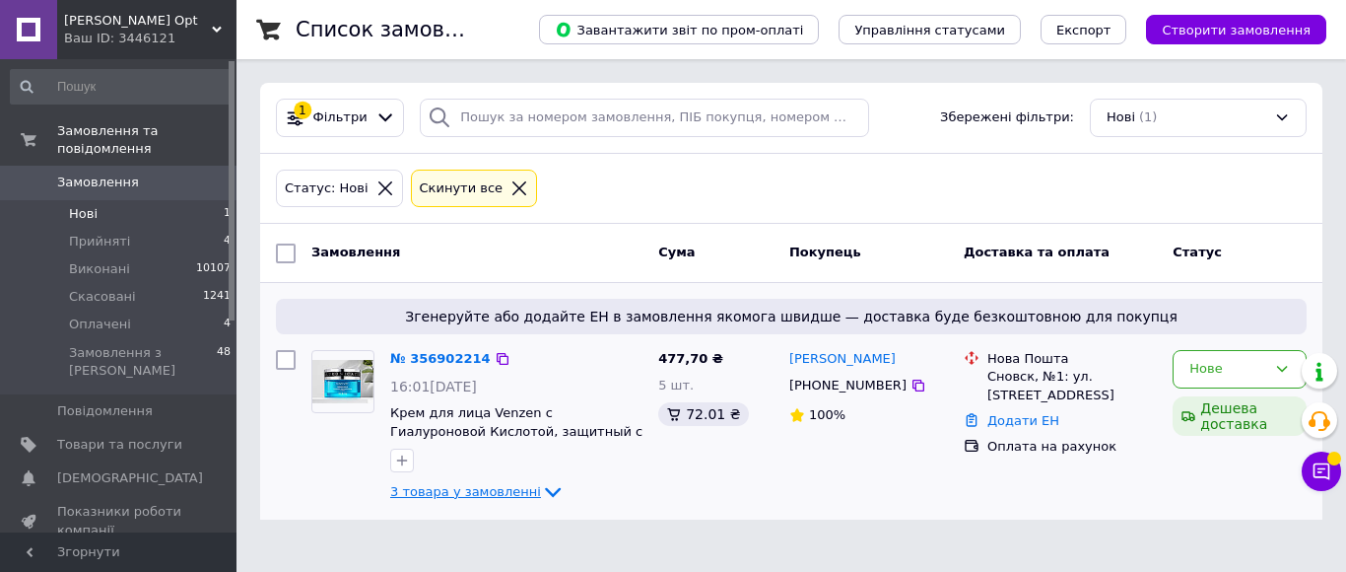
click at [545, 496] on icon at bounding box center [553, 493] width 16 height 10
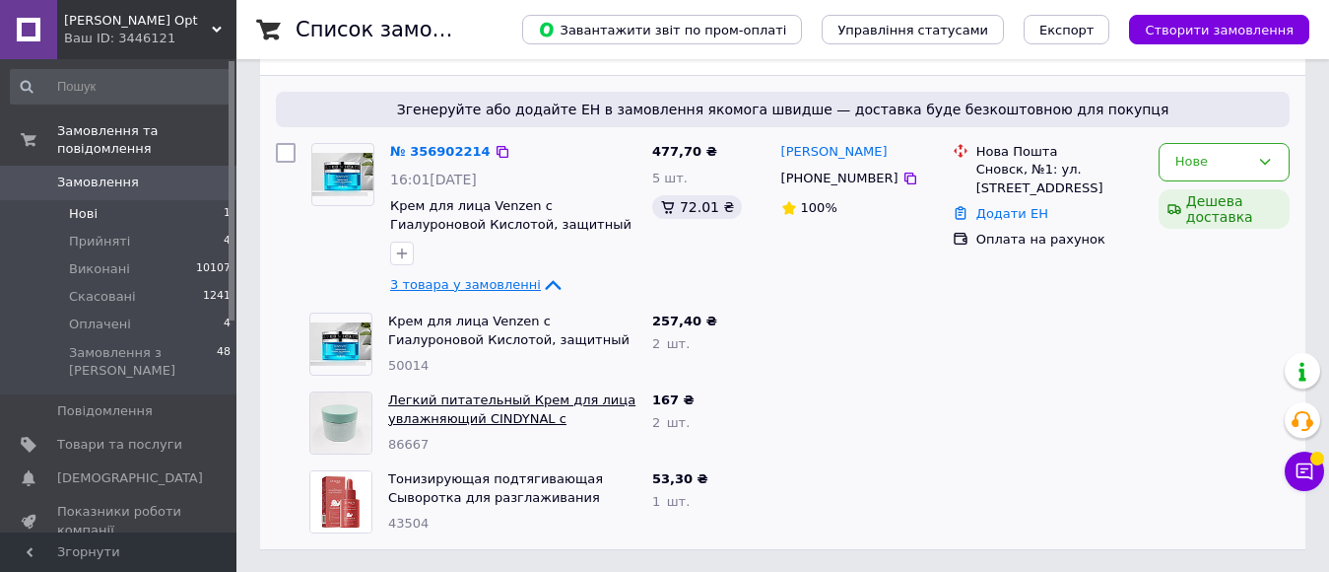
scroll to position [211, 0]
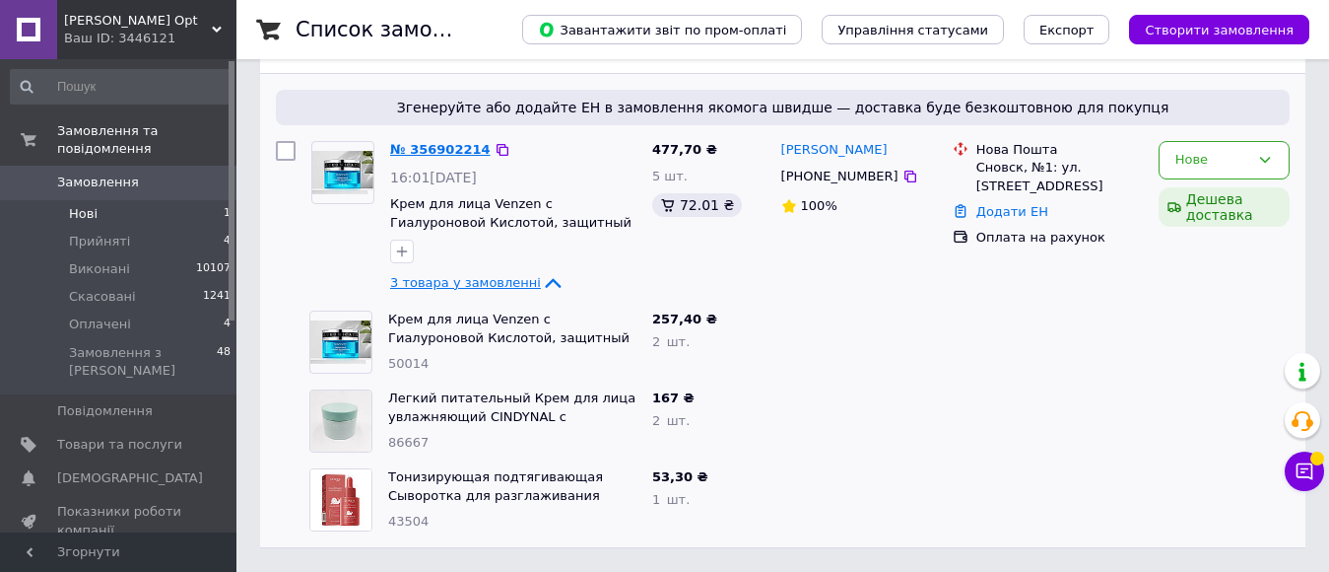
click at [440, 150] on link "№ 356902214" at bounding box center [440, 149] width 101 height 15
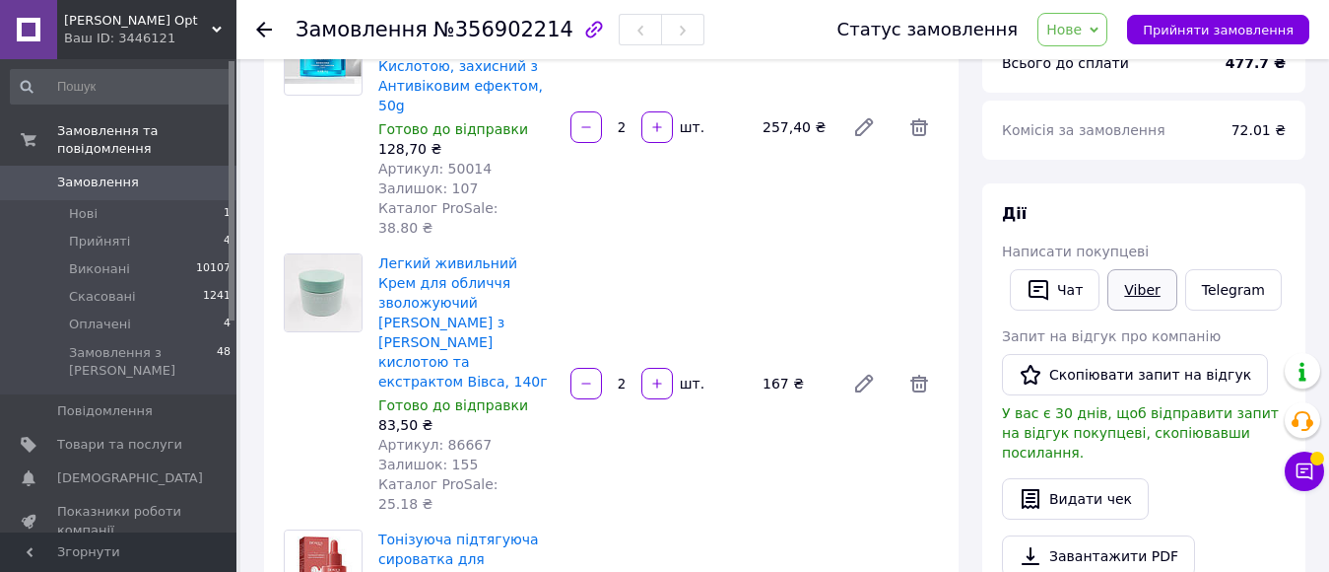
click at [1148, 306] on link "Viber" at bounding box center [1142, 289] width 69 height 41
click at [111, 315] on span "Оплачені" at bounding box center [100, 324] width 62 height 18
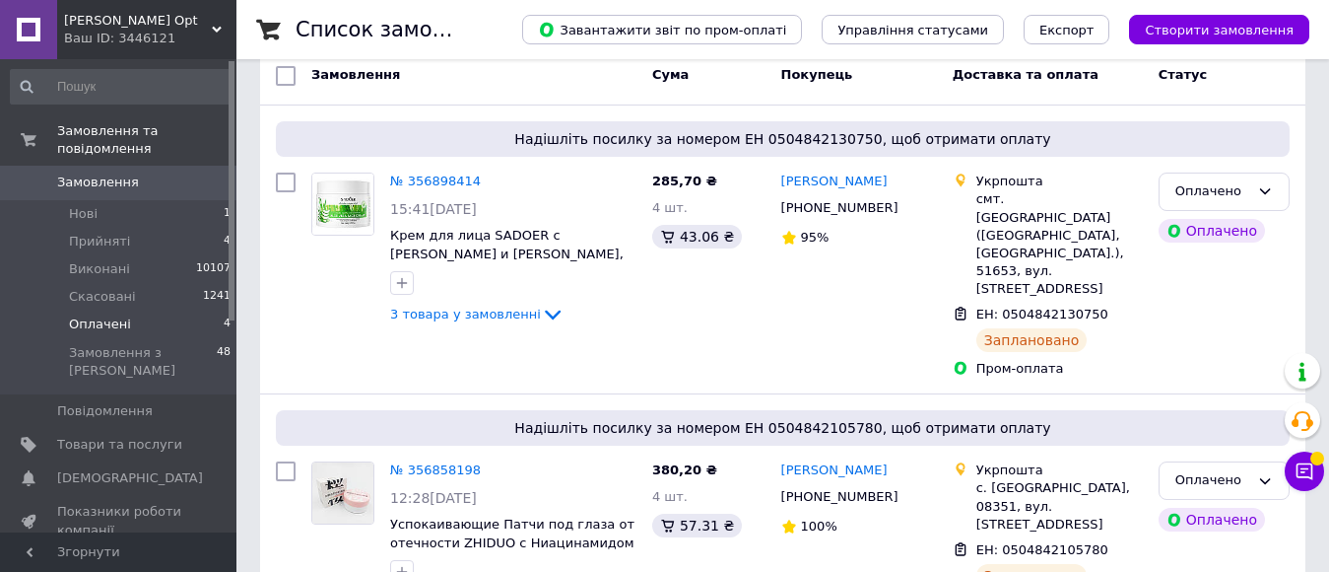
scroll to position [394, 0]
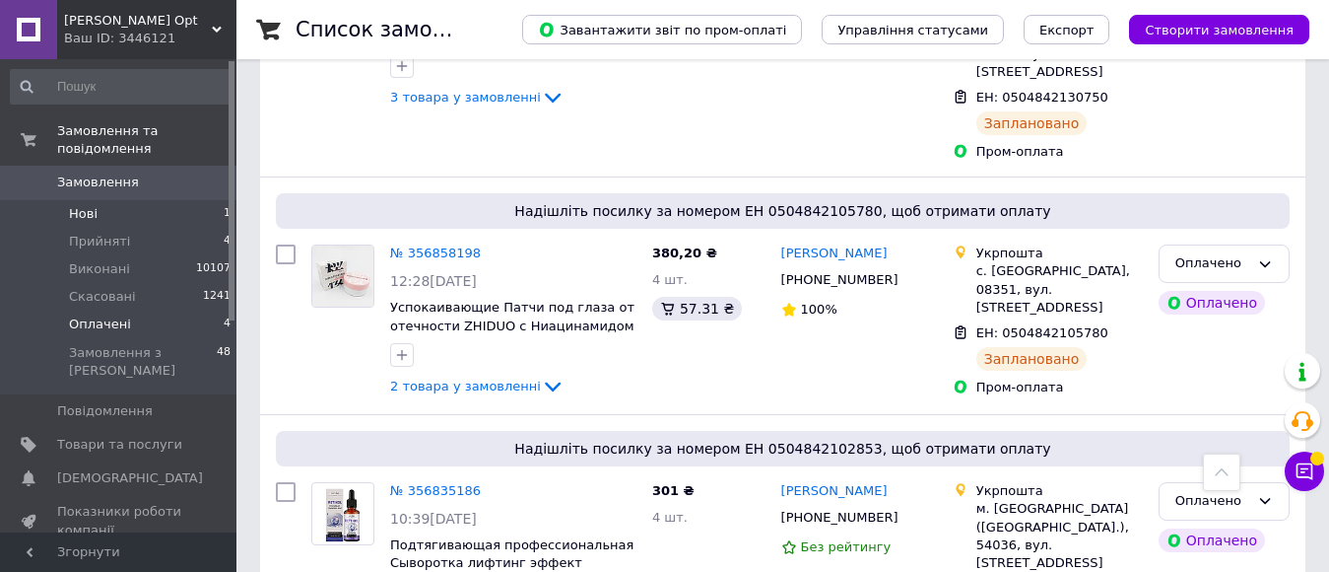
click at [94, 205] on span "Нові" at bounding box center [83, 214] width 29 height 18
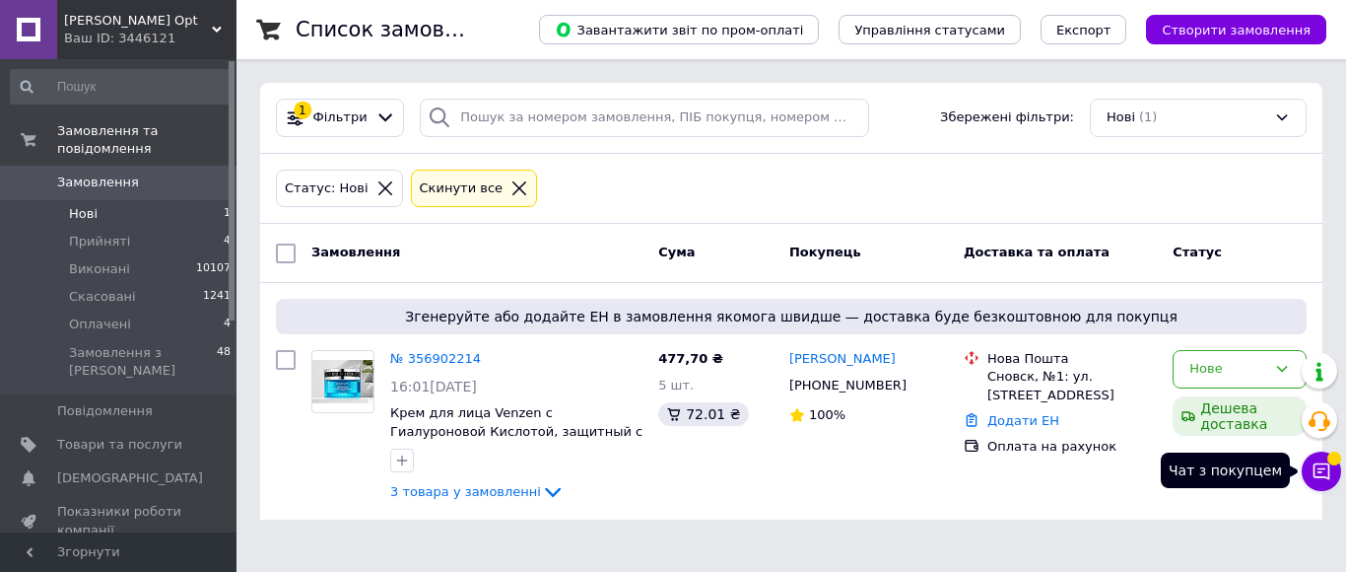
click at [1329, 477] on icon at bounding box center [1322, 471] width 17 height 17
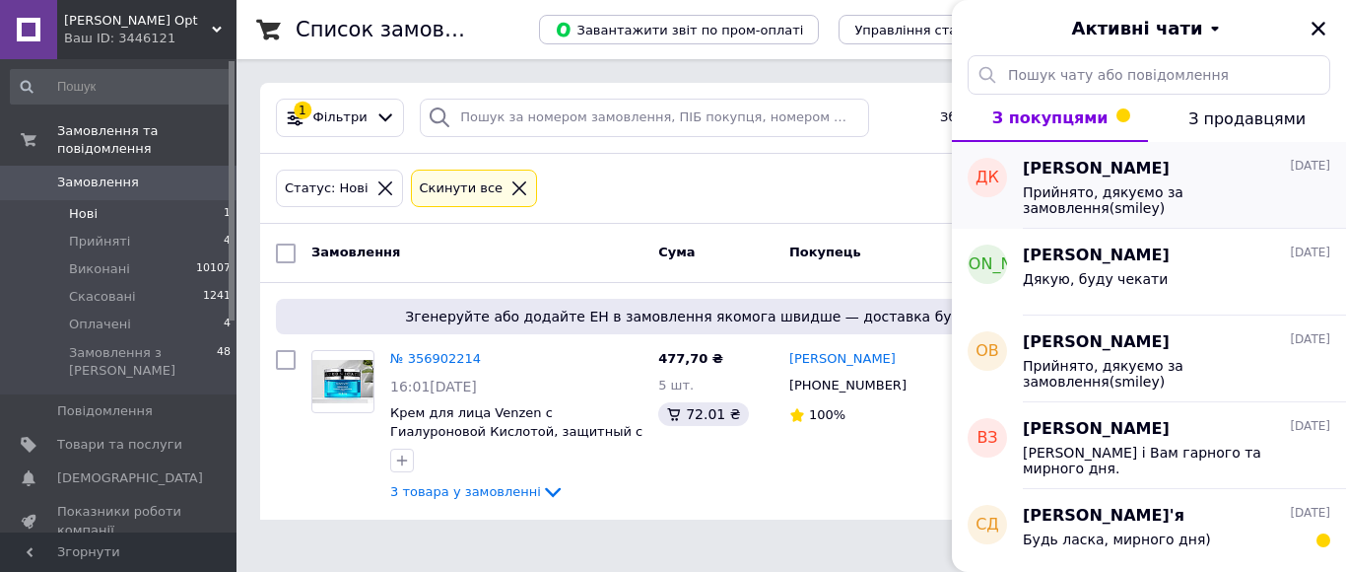
click at [1135, 180] on span "Дмитро Король" at bounding box center [1096, 169] width 147 height 23
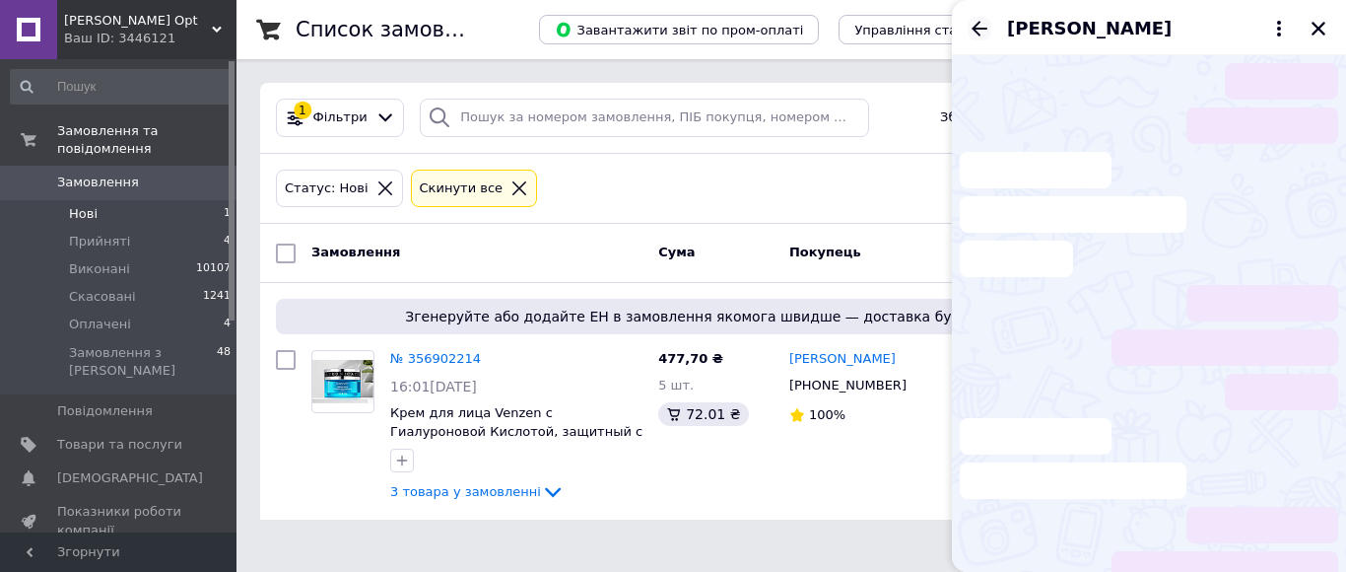
click at [979, 28] on icon "Назад" at bounding box center [980, 29] width 24 height 24
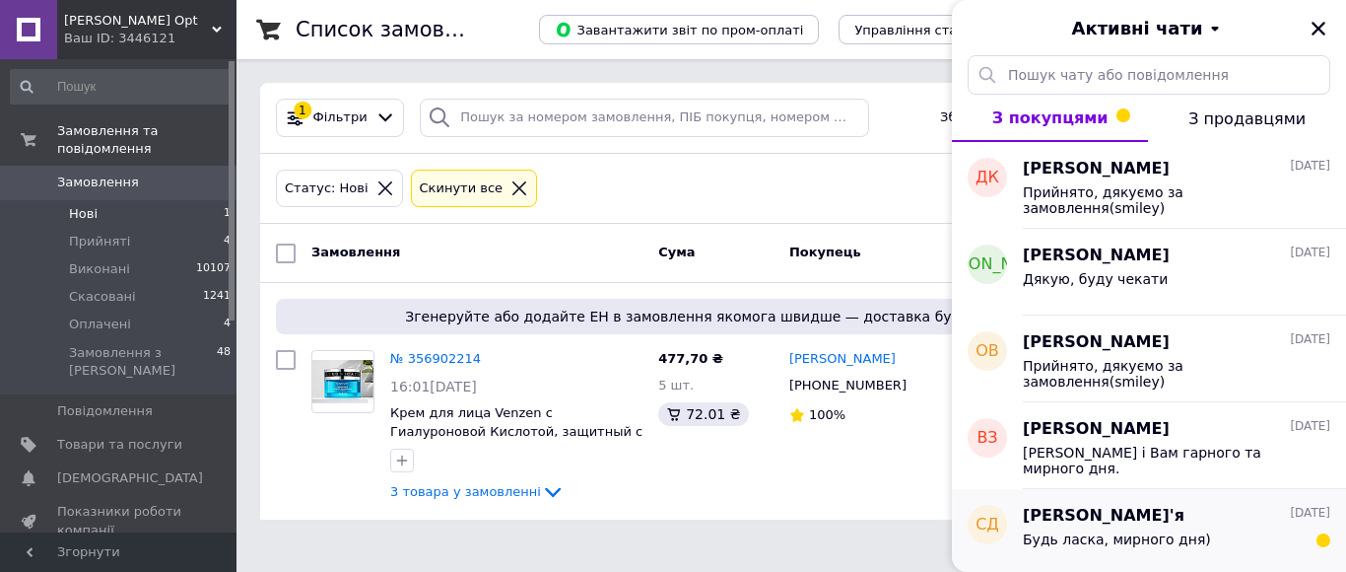
click at [1132, 510] on span "Самойленко Дар'я" at bounding box center [1104, 516] width 162 height 23
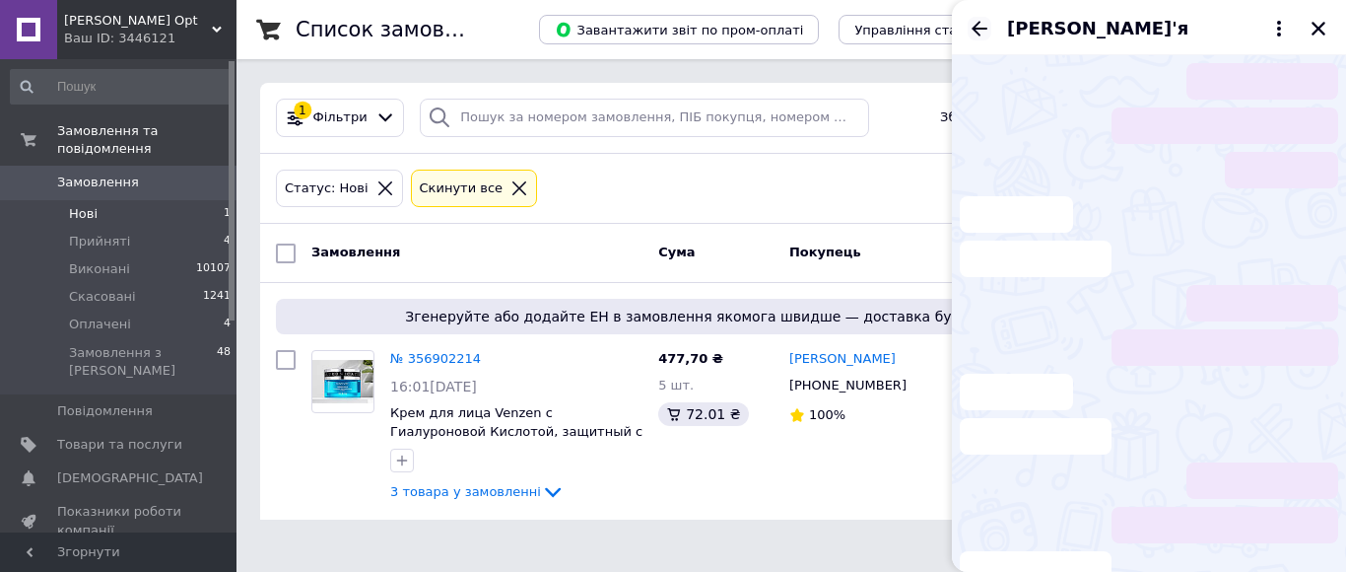
click at [975, 28] on icon "Назад" at bounding box center [980, 28] width 16 height 15
click at [1319, 31] on icon "Закрити" at bounding box center [1319, 29] width 14 height 14
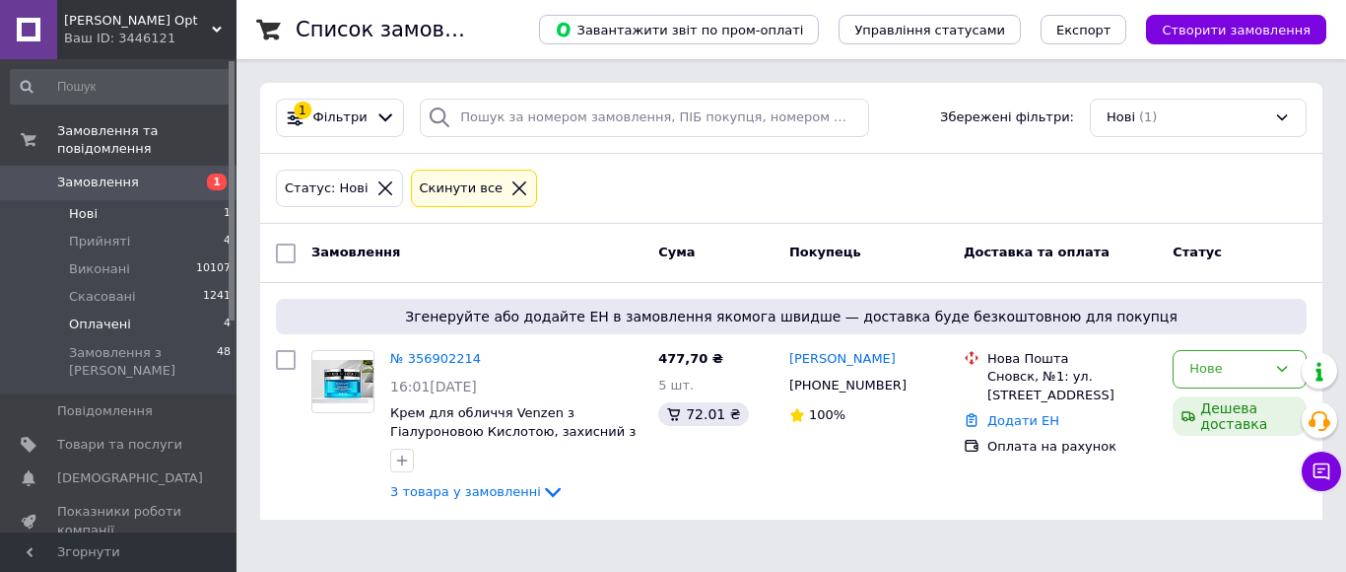
click at [113, 315] on span "Оплачені" at bounding box center [100, 324] width 62 height 18
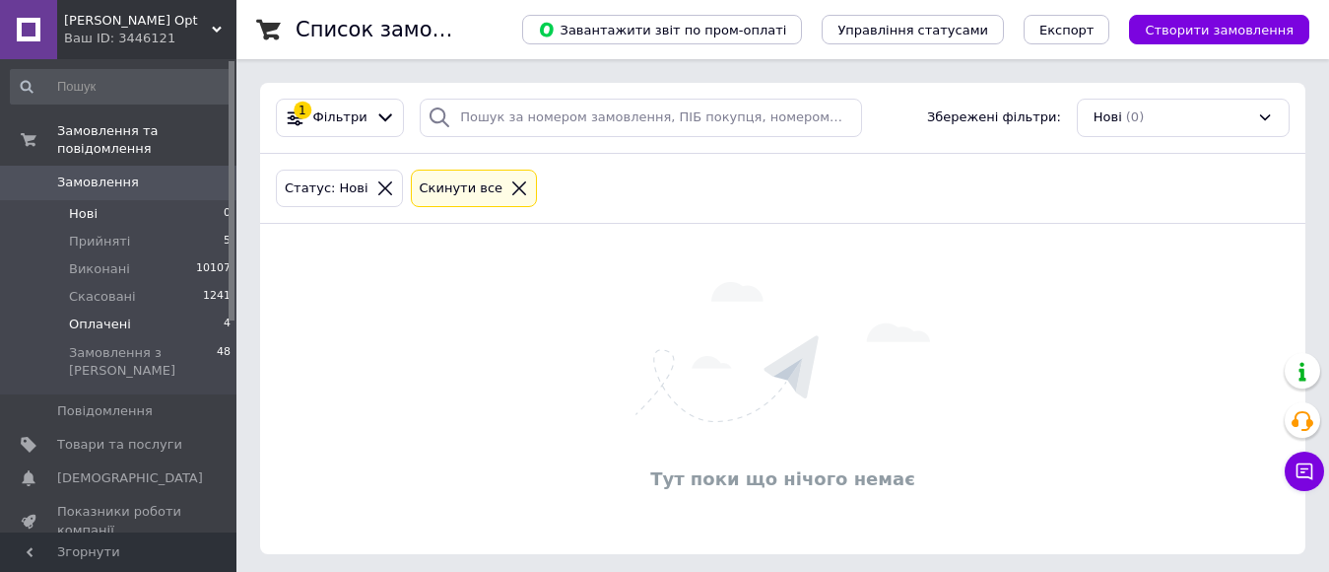
click at [126, 310] on li "Оплачені 4" at bounding box center [121, 324] width 242 height 28
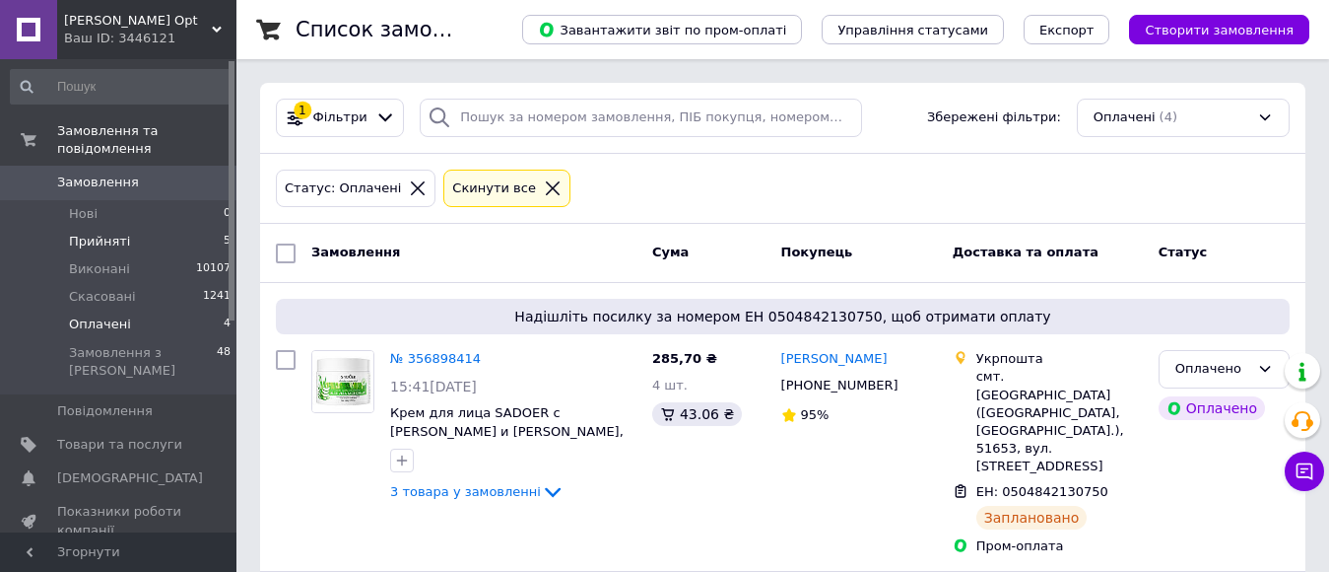
click at [122, 233] on span "Прийняті" at bounding box center [99, 242] width 61 height 18
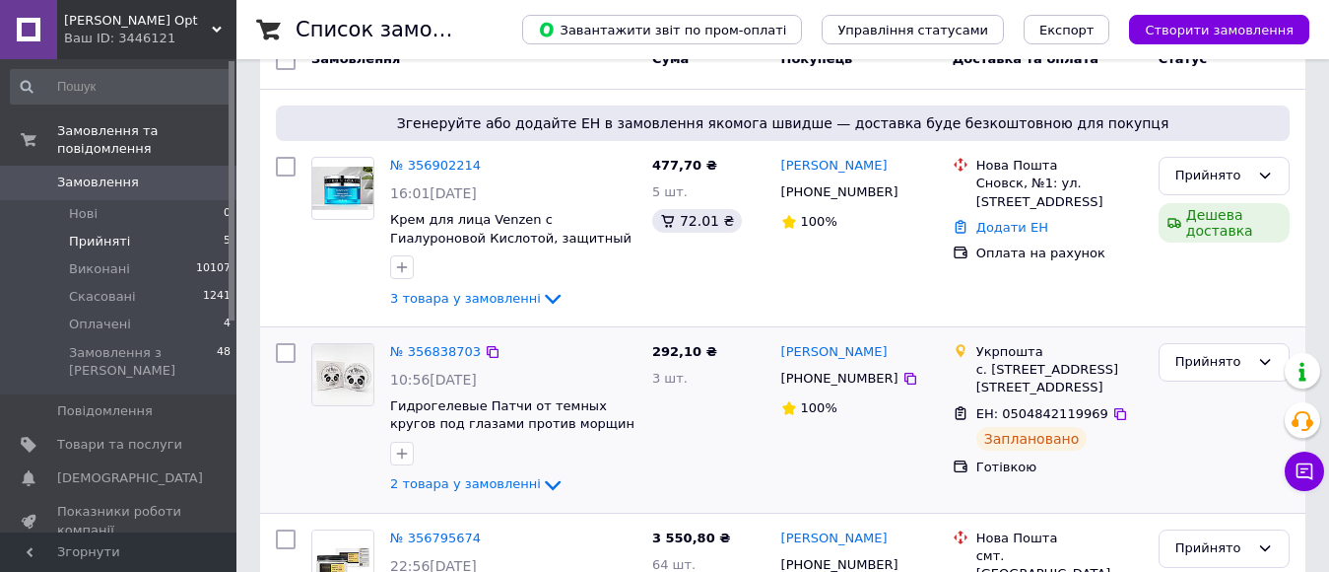
scroll to position [197, 0]
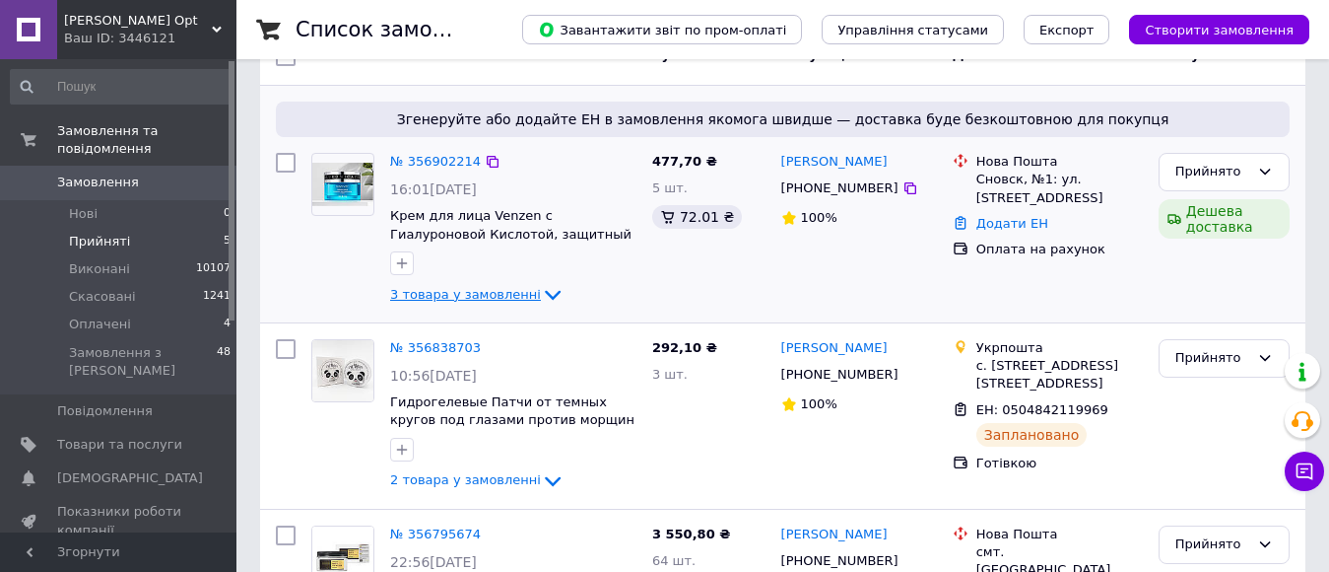
click at [541, 287] on icon at bounding box center [553, 295] width 24 height 24
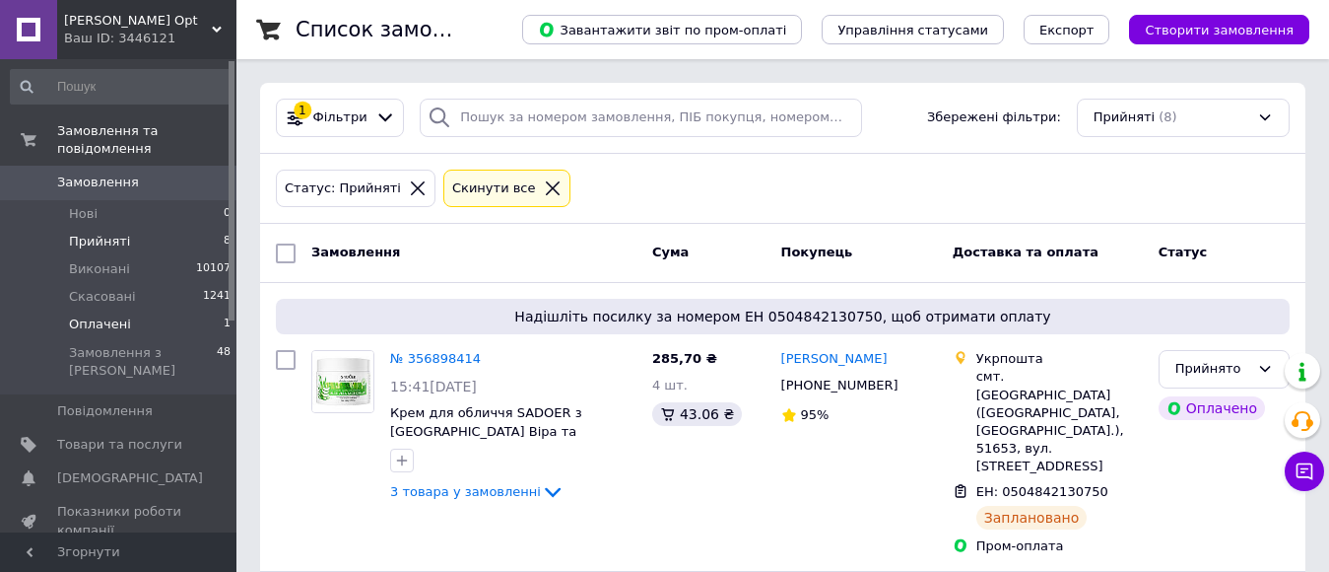
click at [135, 310] on li "Оплачені 1" at bounding box center [121, 324] width 242 height 28
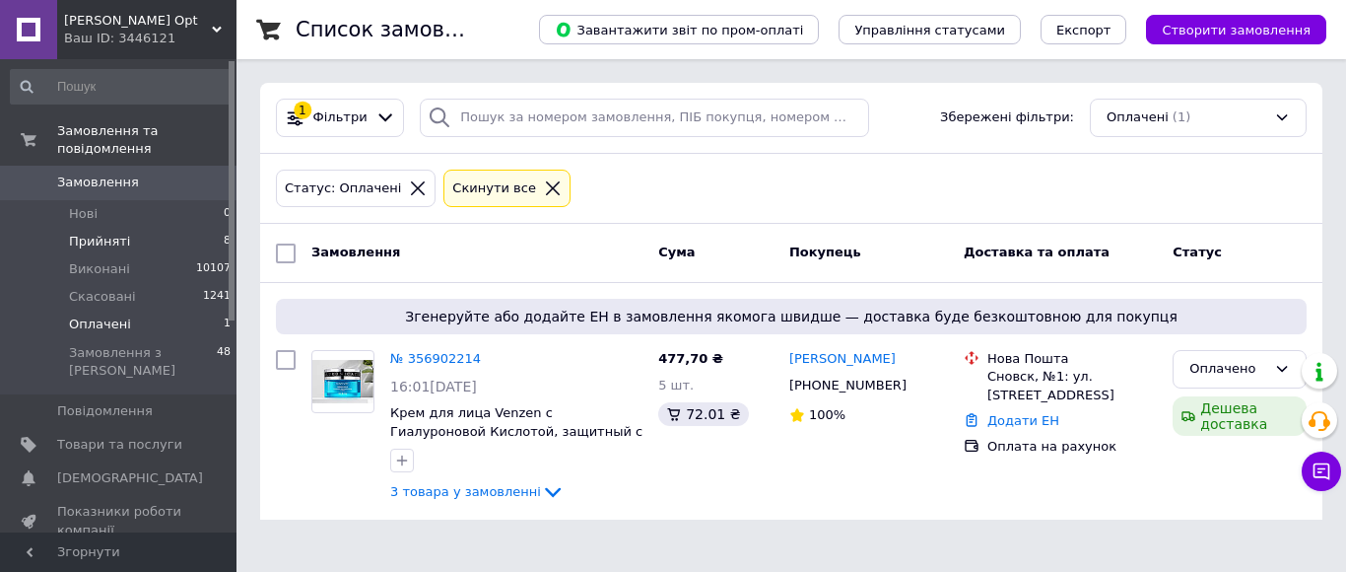
click at [124, 229] on li "Прийняті 8" at bounding box center [121, 242] width 242 height 28
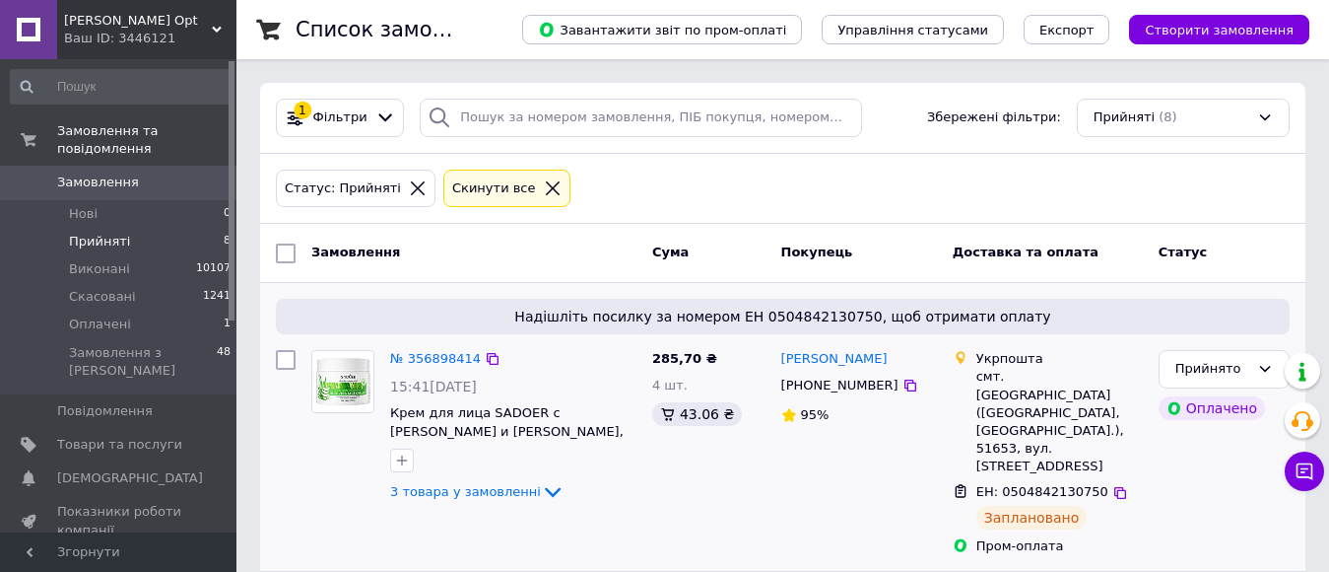
scroll to position [99, 0]
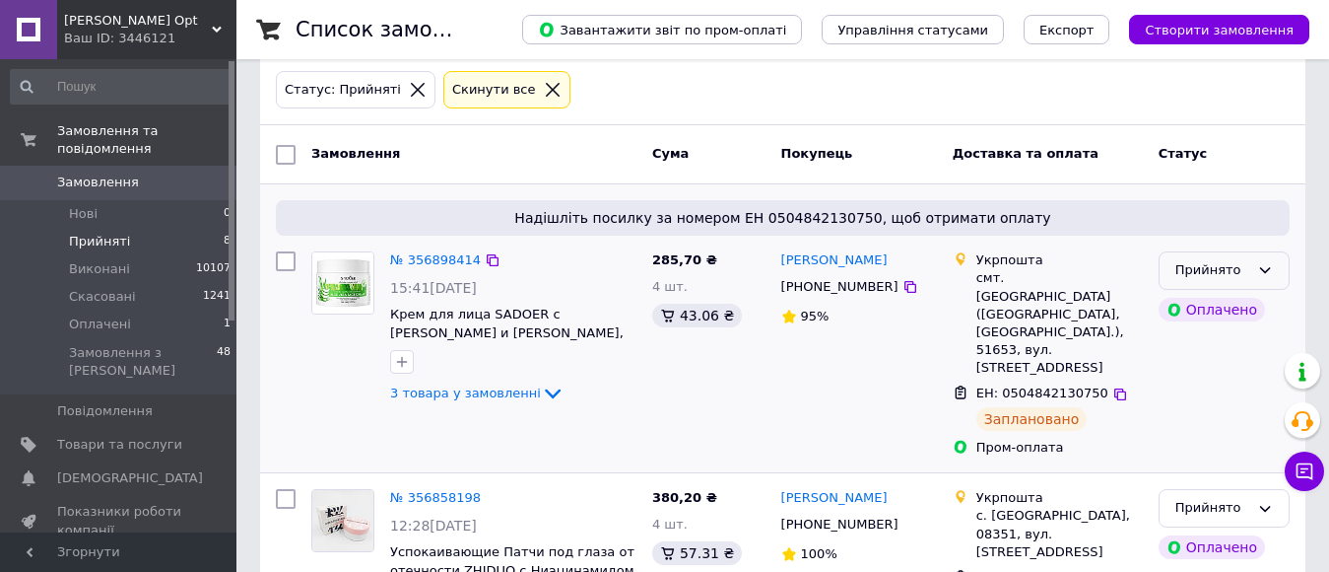
click at [1247, 268] on div "Прийнято" at bounding box center [1213, 270] width 74 height 21
click at [1213, 311] on li "Виконано" at bounding box center [1224, 312] width 129 height 36
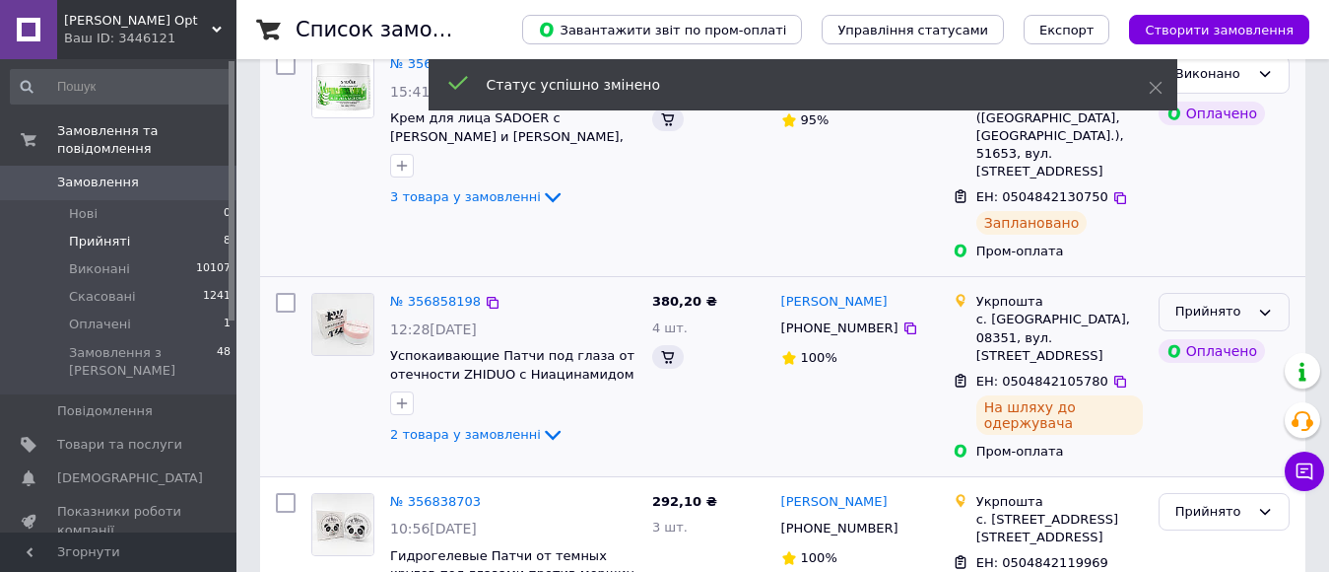
scroll to position [296, 0]
click at [1277, 292] on div "Прийнято" at bounding box center [1224, 311] width 131 height 38
click at [1258, 334] on li "Виконано" at bounding box center [1224, 352] width 129 height 36
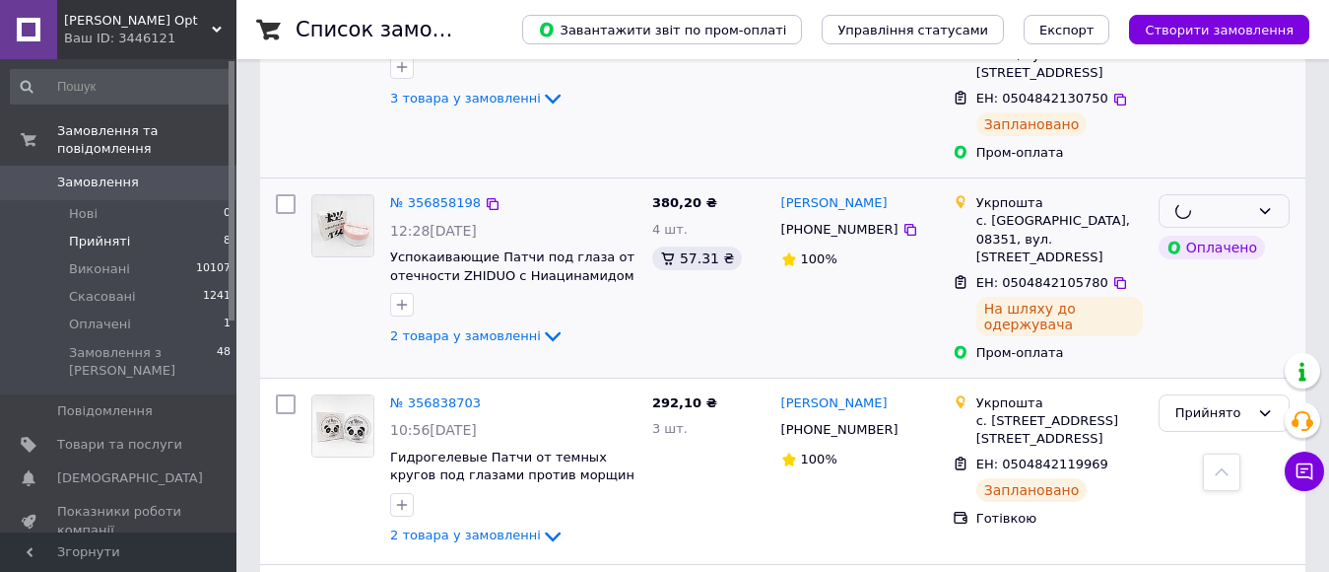
scroll to position [394, 0]
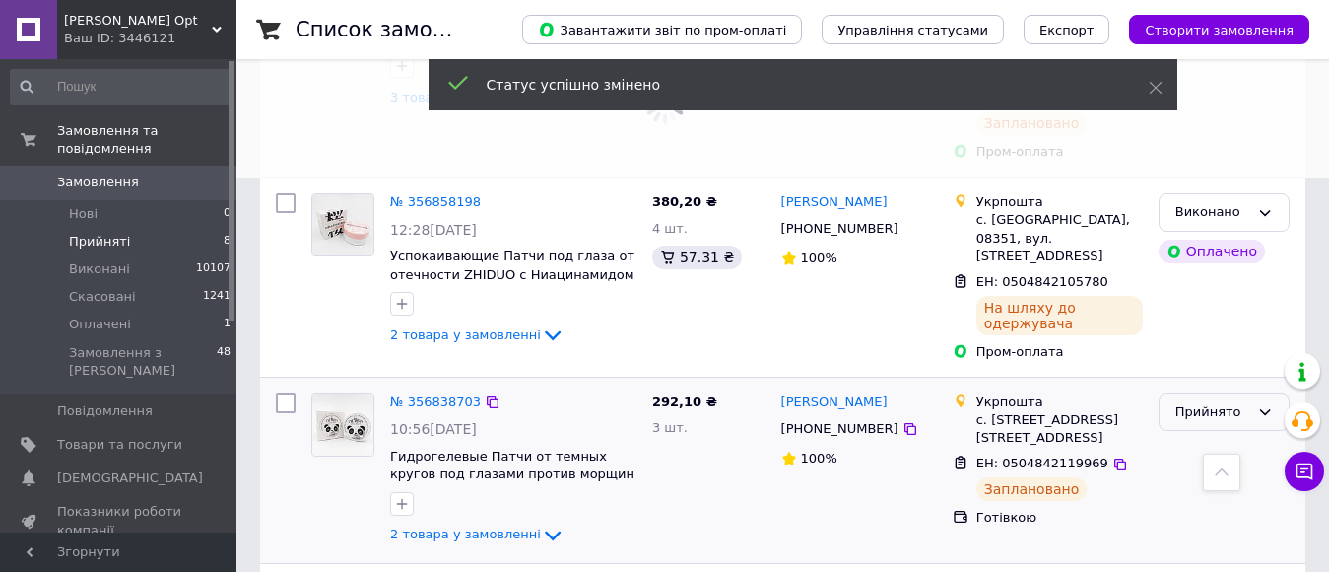
click at [1205, 402] on div "Прийнято" at bounding box center [1213, 412] width 74 height 21
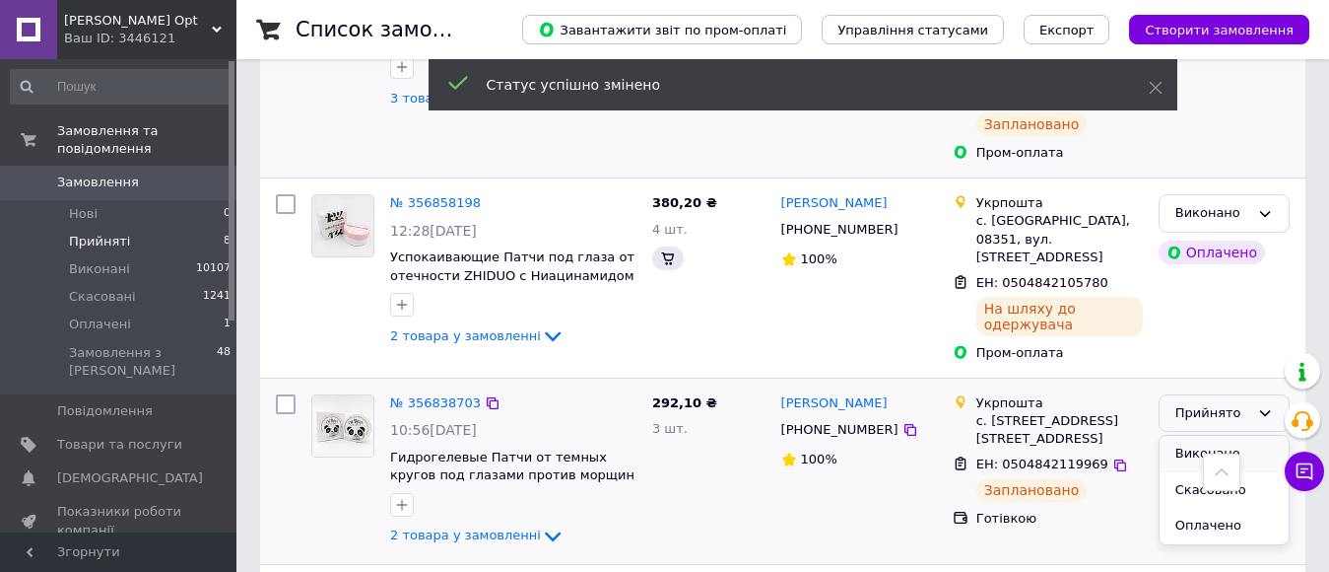
click at [1190, 436] on li "Виконано" at bounding box center [1224, 454] width 129 height 36
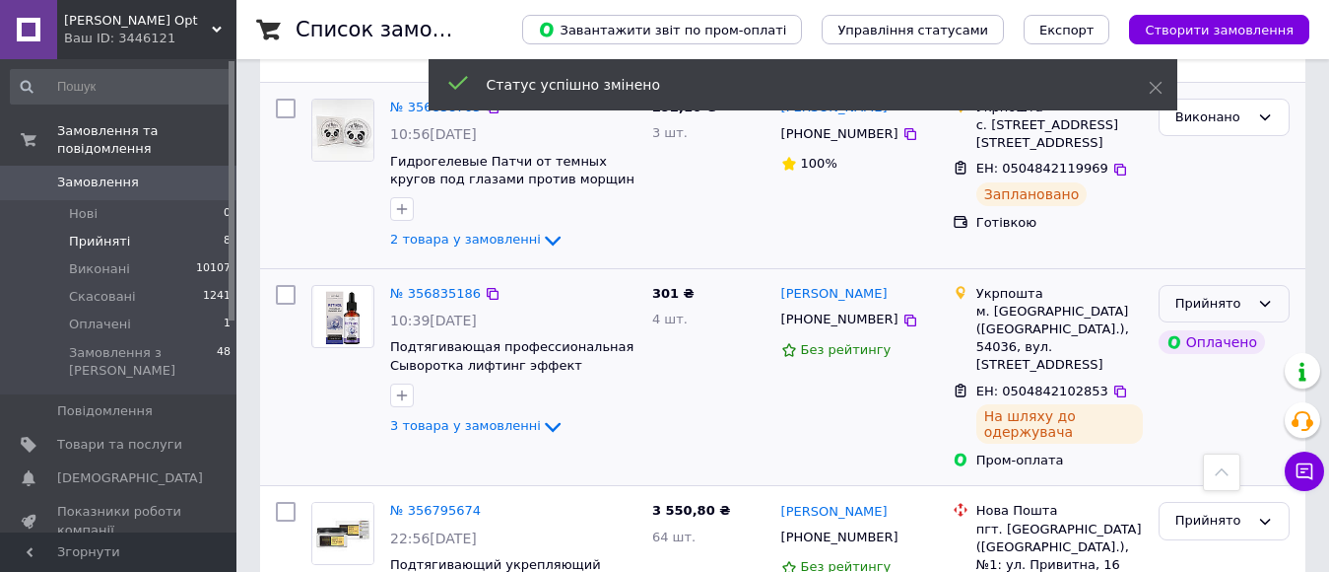
scroll to position [690, 0]
click at [1265, 300] on icon at bounding box center [1265, 303] width 11 height 6
click at [1246, 325] on li "Виконано" at bounding box center [1224, 343] width 129 height 36
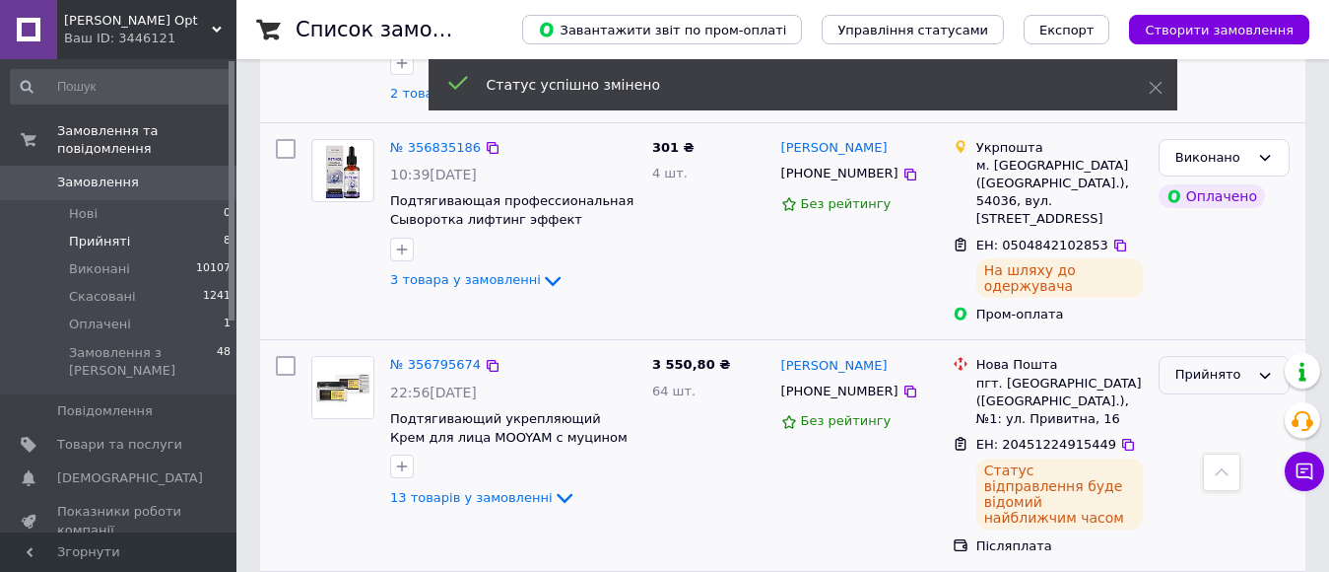
scroll to position [887, 0]
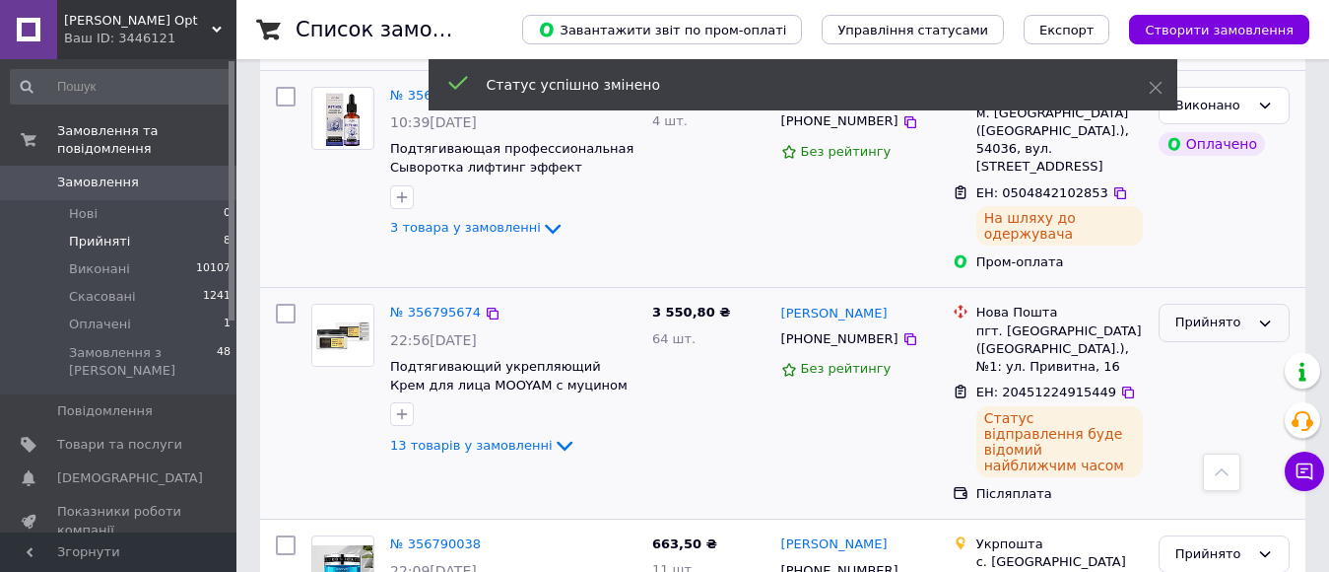
click at [1237, 312] on div "Прийнято" at bounding box center [1213, 322] width 74 height 21
click at [1203, 346] on li "Виконано" at bounding box center [1224, 364] width 129 height 36
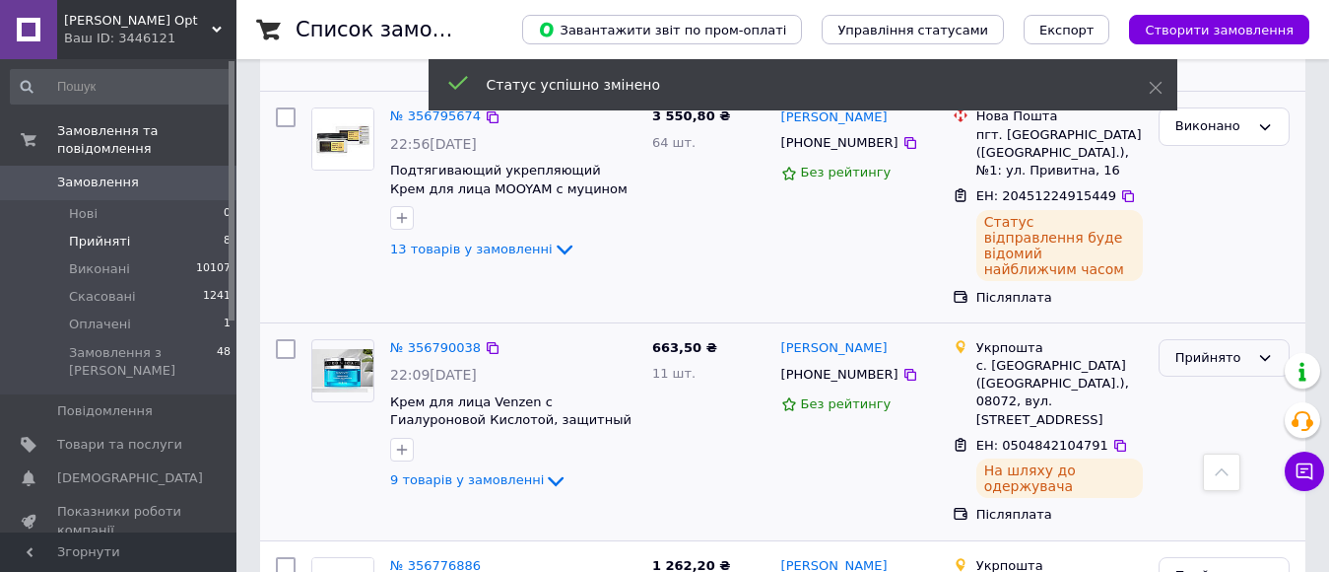
scroll to position [1084, 0]
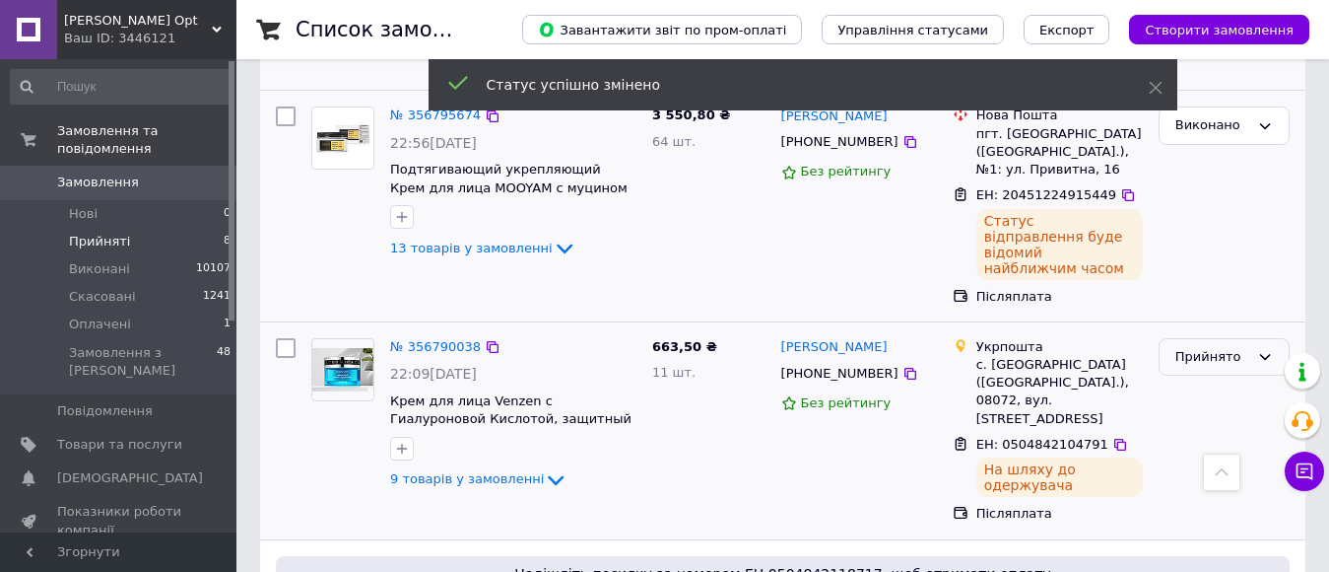
click at [1209, 347] on div "Прийнято" at bounding box center [1213, 357] width 74 height 21
click at [1210, 379] on li "Виконано" at bounding box center [1224, 397] width 129 height 36
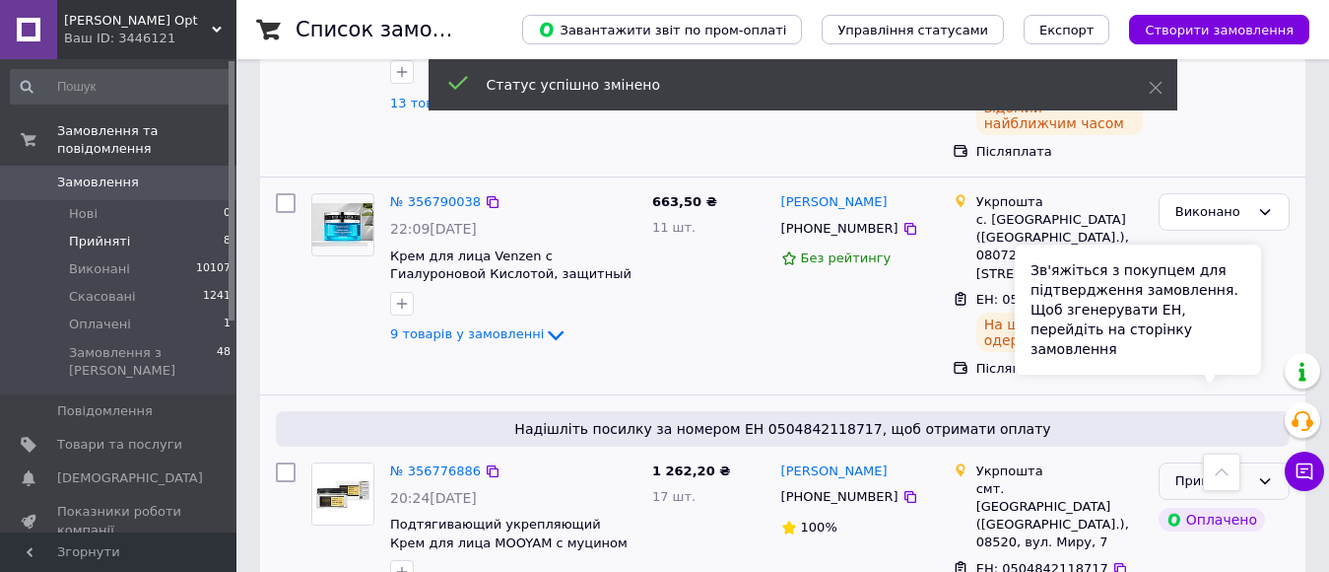
scroll to position [1281, 0]
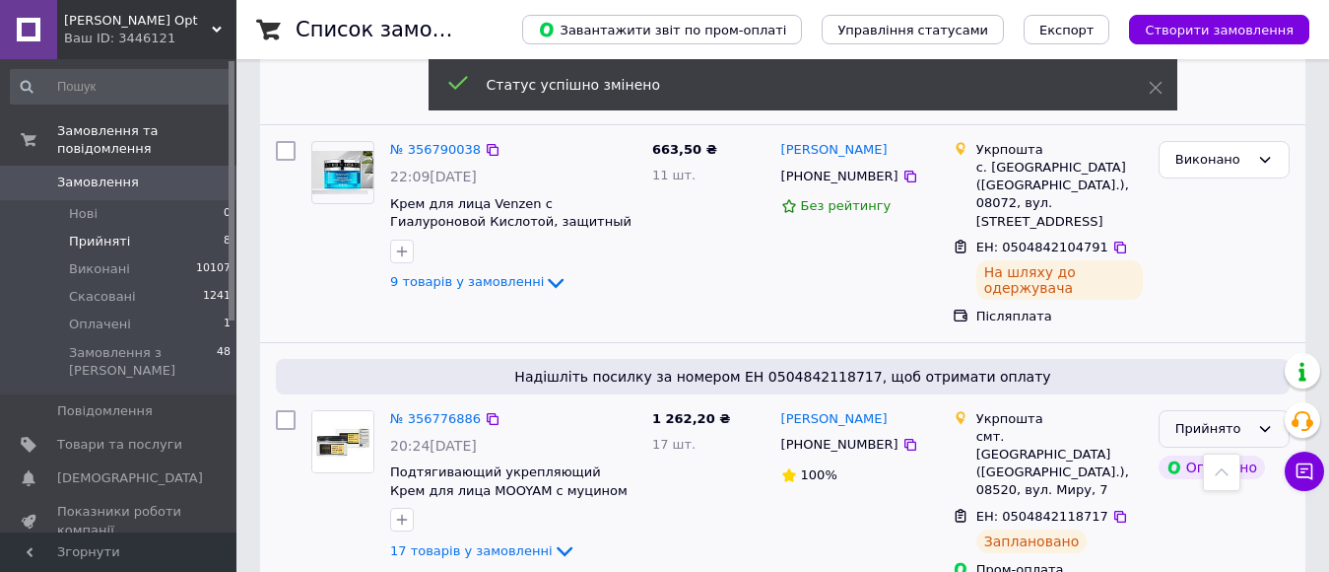
click at [1267, 421] on icon at bounding box center [1265, 429] width 16 height 16
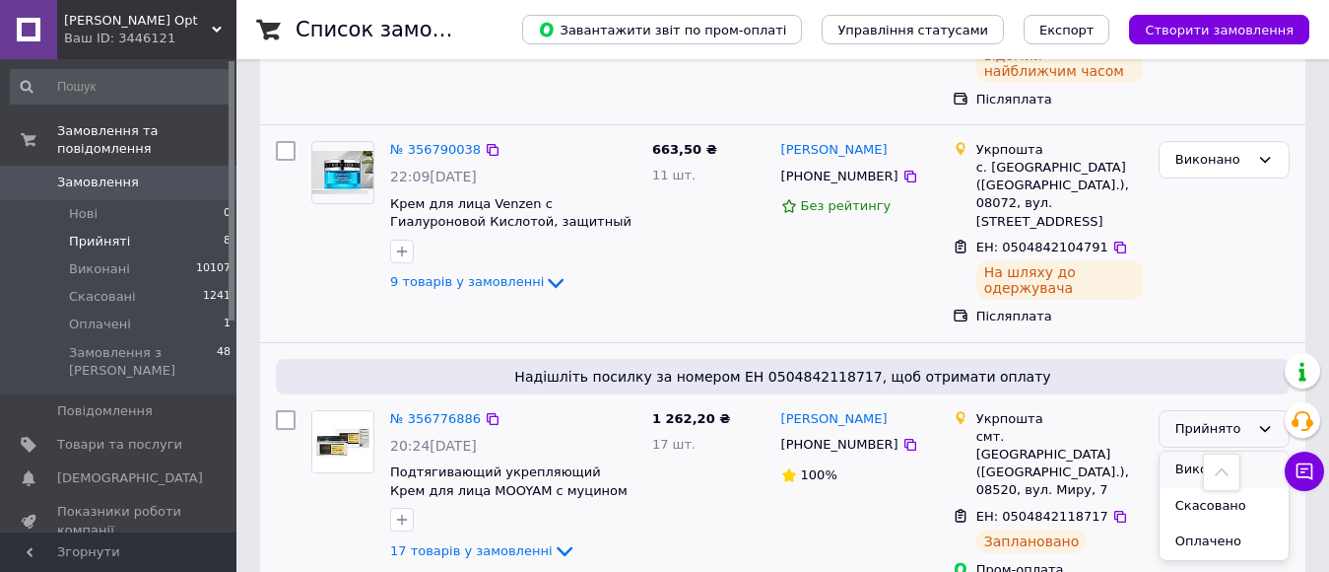
click at [1226, 451] on li "Виконано" at bounding box center [1224, 469] width 129 height 36
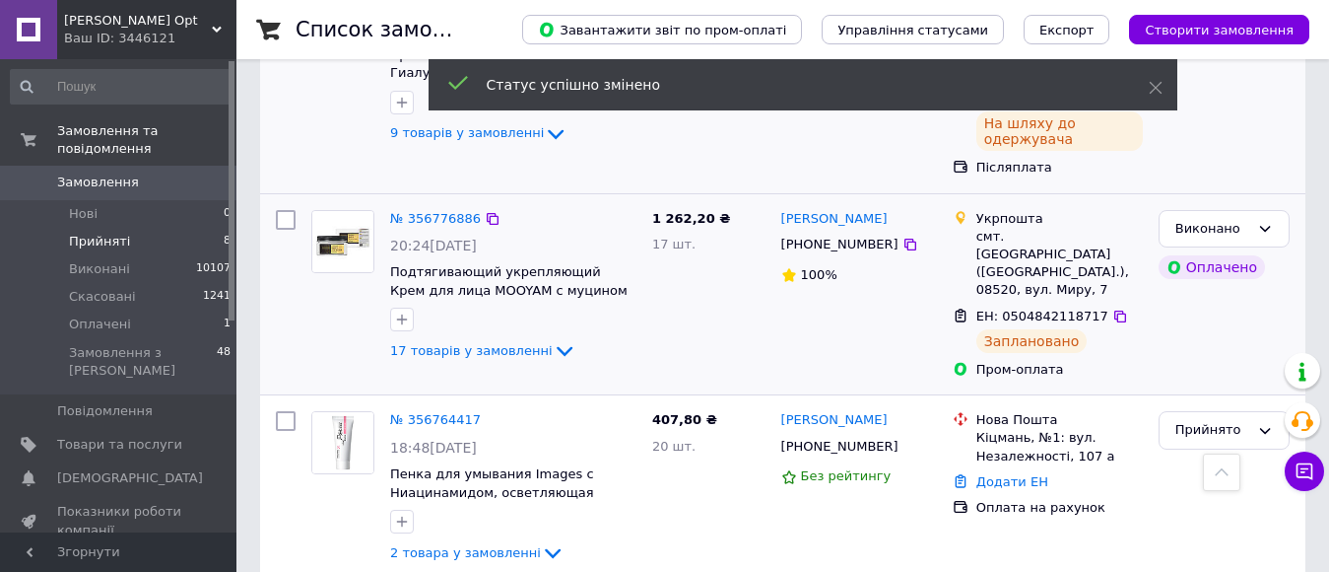
scroll to position [1379, 0]
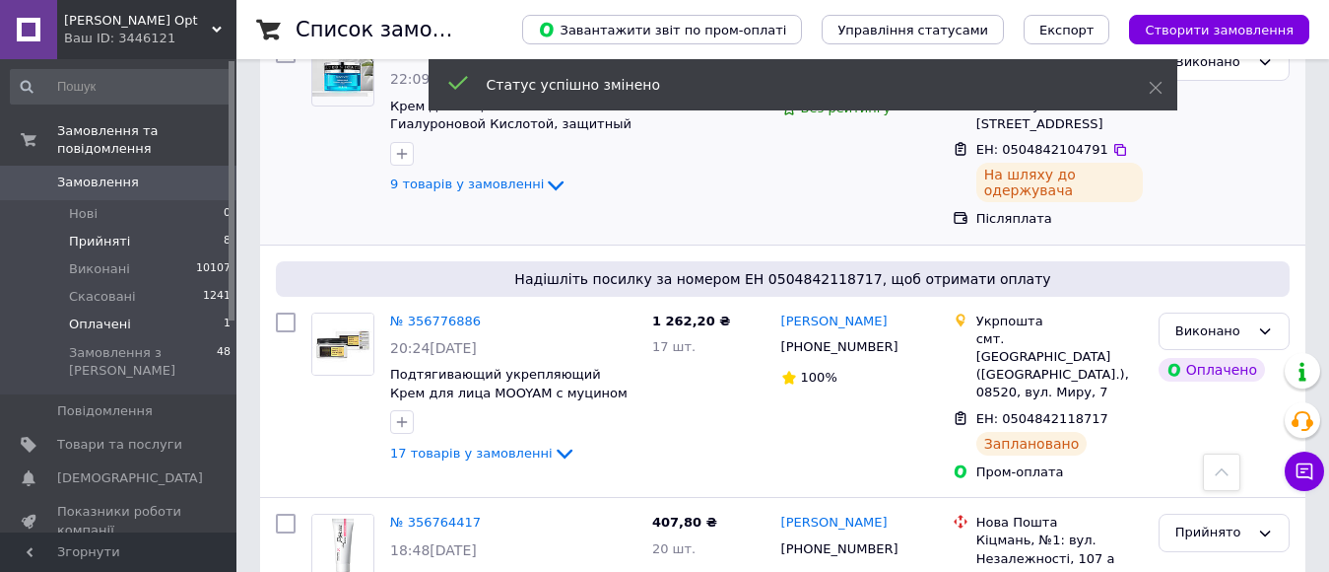
click at [105, 315] on span "Оплачені" at bounding box center [100, 324] width 62 height 18
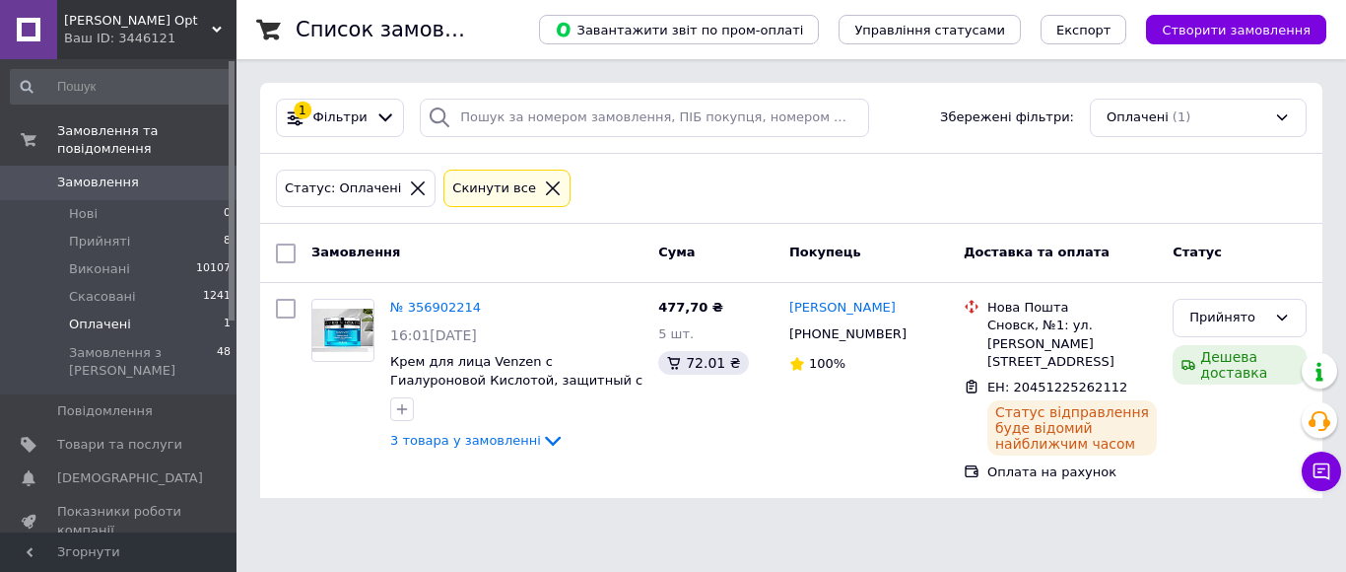
click at [96, 315] on span "Оплачені" at bounding box center [100, 324] width 62 height 18
click at [1235, 316] on div "Прийнято" at bounding box center [1227, 317] width 77 height 21
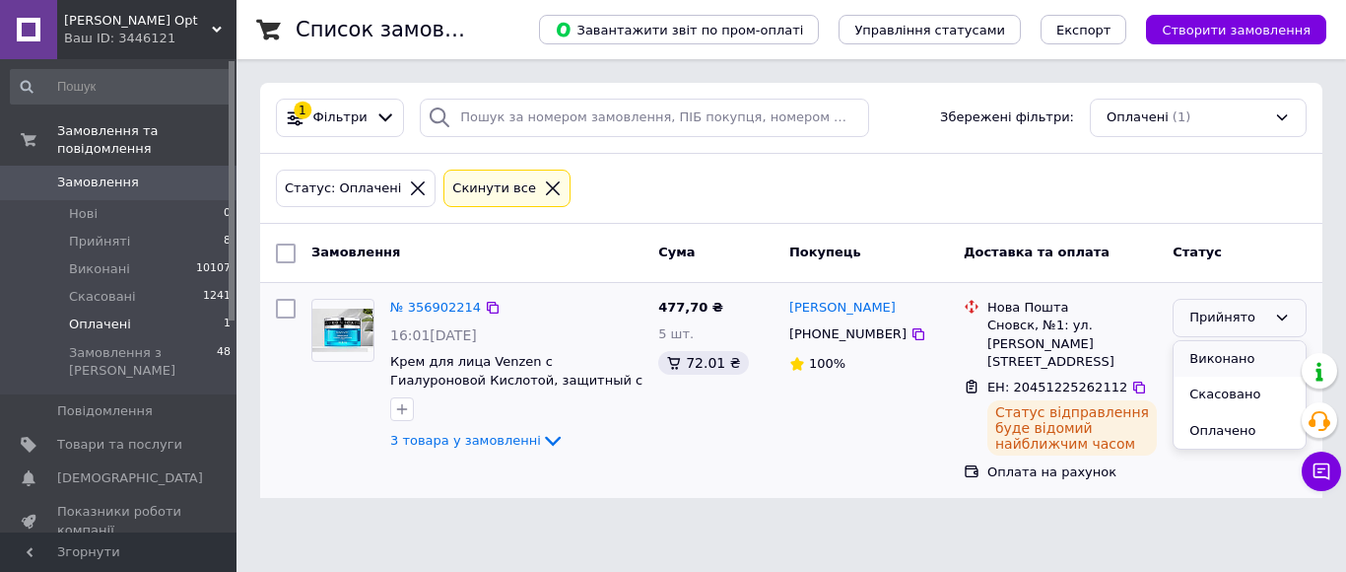
click at [1216, 353] on li "Виконано" at bounding box center [1240, 359] width 132 height 36
click at [139, 228] on li "Прийняті 8" at bounding box center [121, 242] width 242 height 28
